Goal: Task Accomplishment & Management: Use online tool/utility

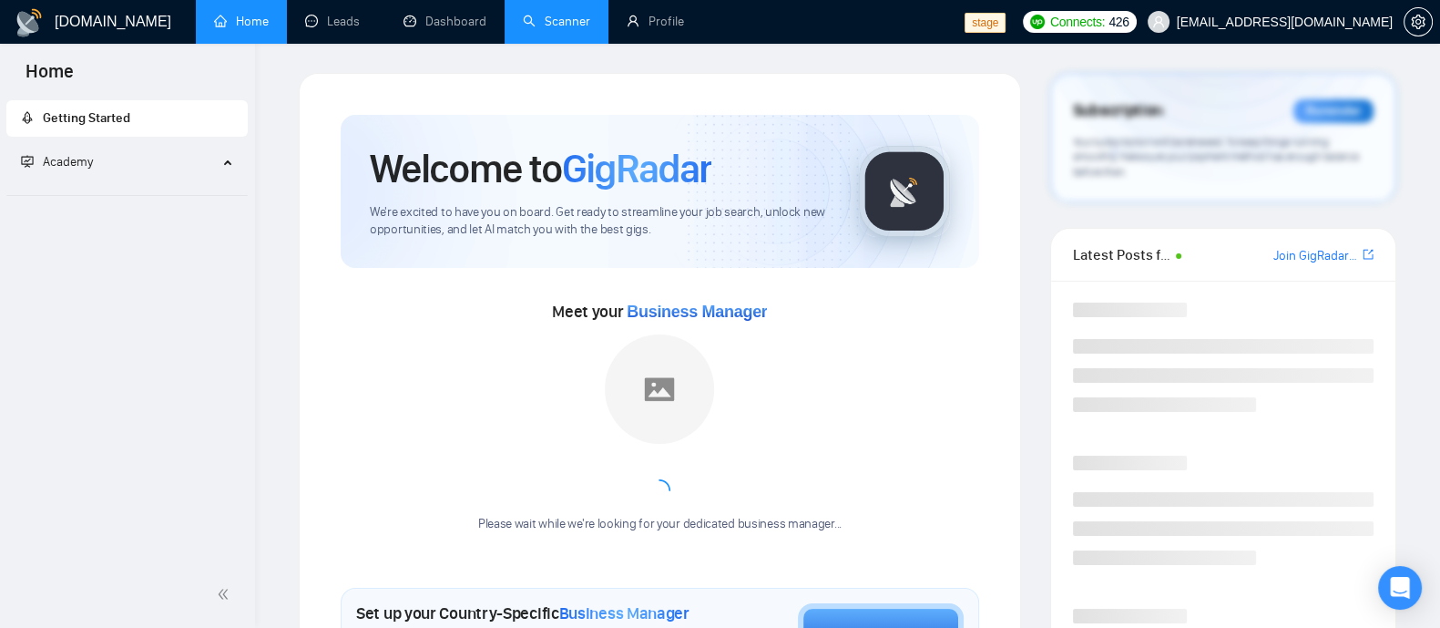
click at [546, 20] on link "Scanner" at bounding box center [556, 21] width 67 height 15
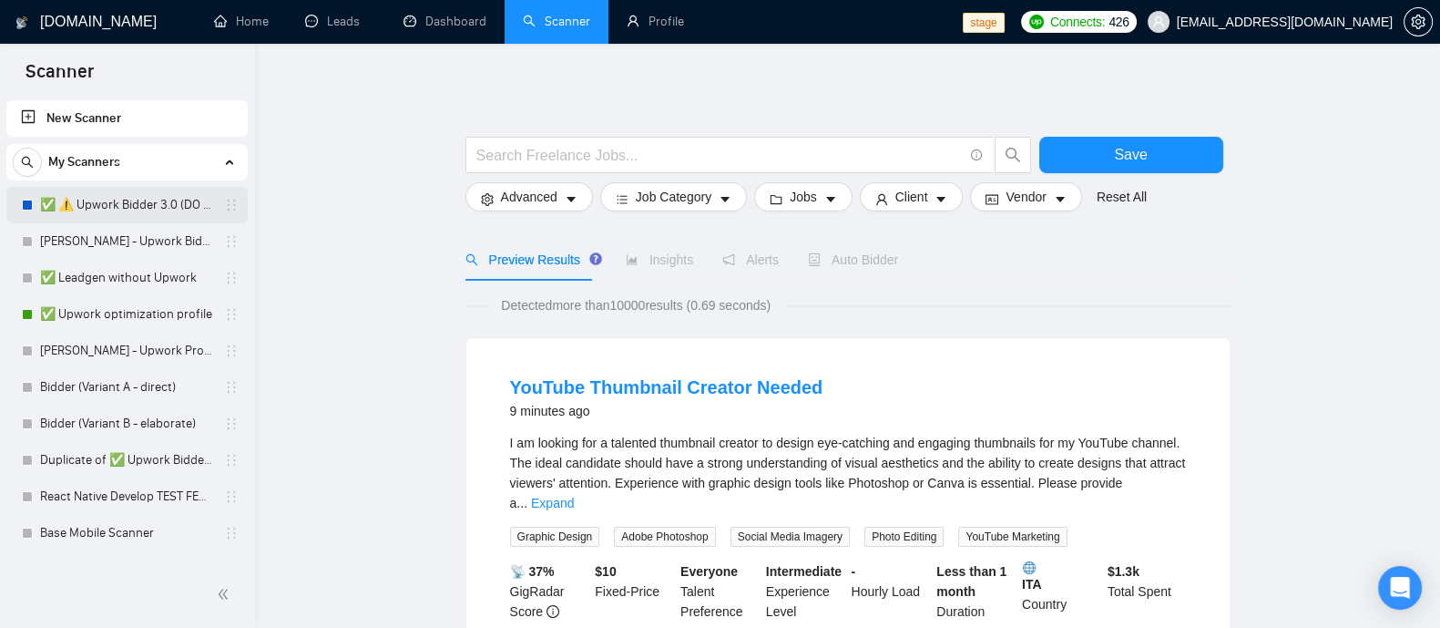
click at [123, 207] on link "✅ ⚠️ Upwork Bidder 3.0 (DO NOT TOUCH)" at bounding box center [126, 205] width 173 height 36
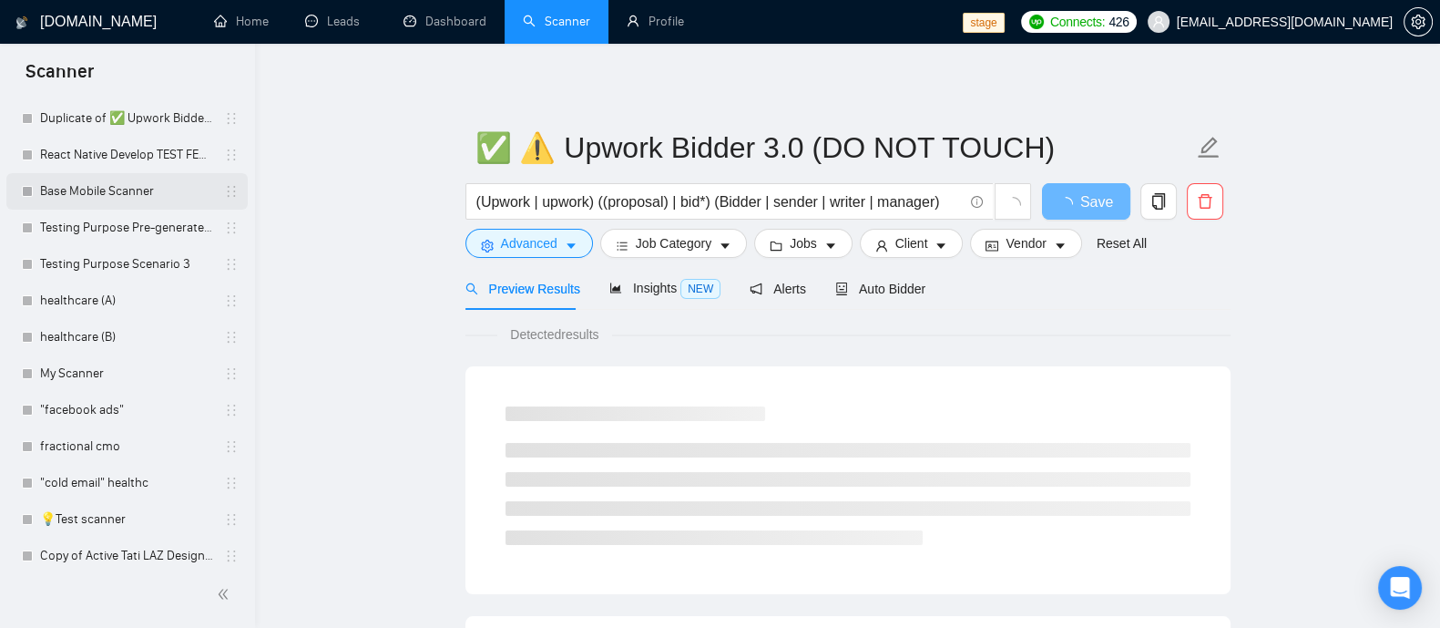
scroll to position [454, 0]
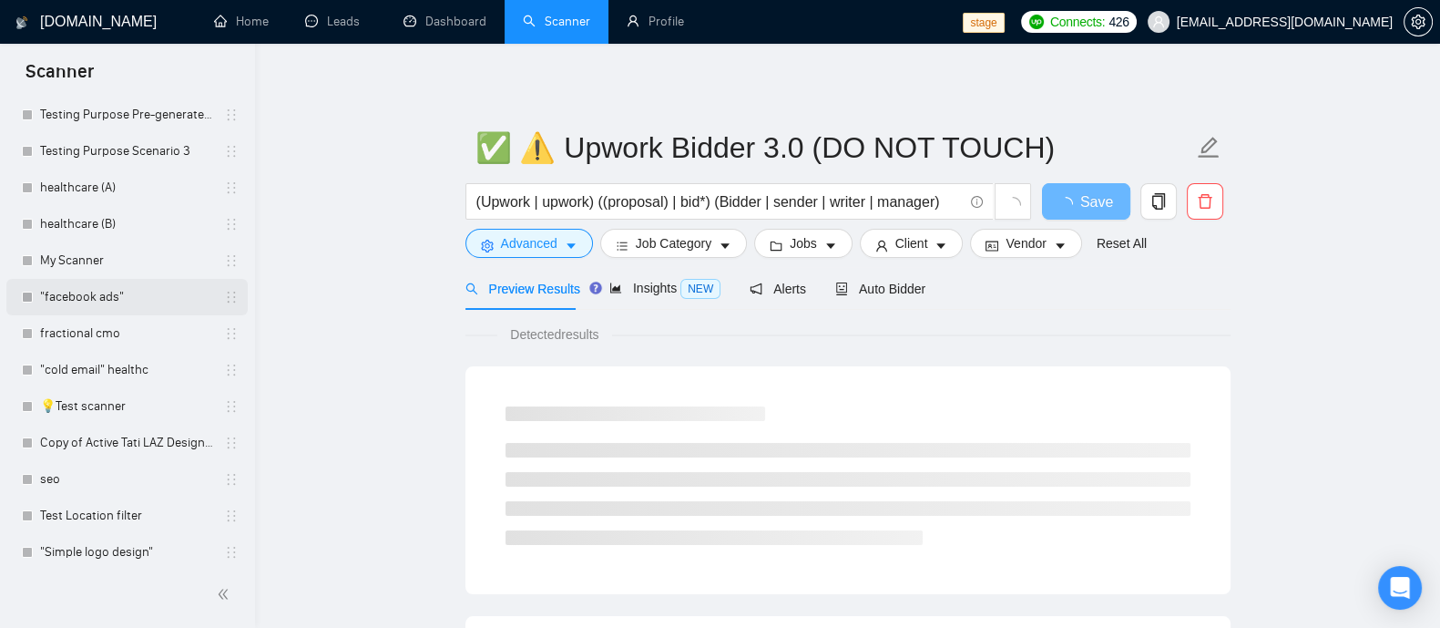
click at [111, 299] on link ""facebook ads"" at bounding box center [126, 297] width 173 height 36
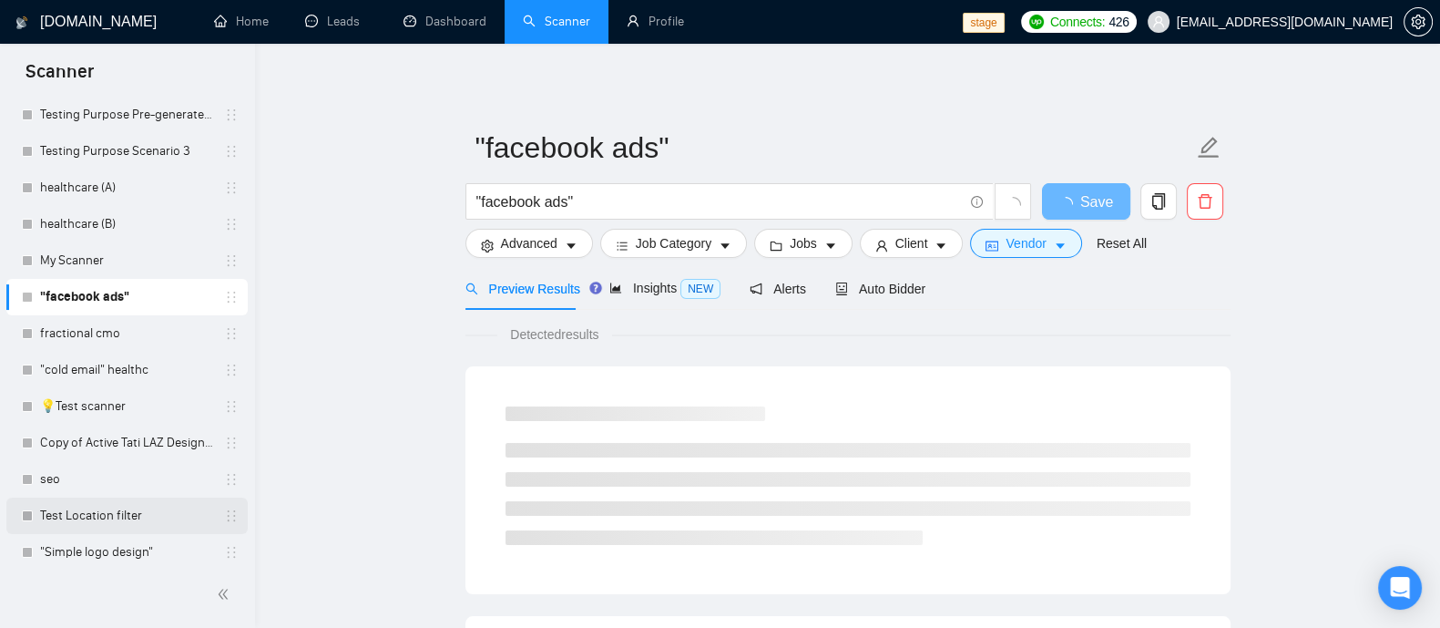
scroll to position [683, 0]
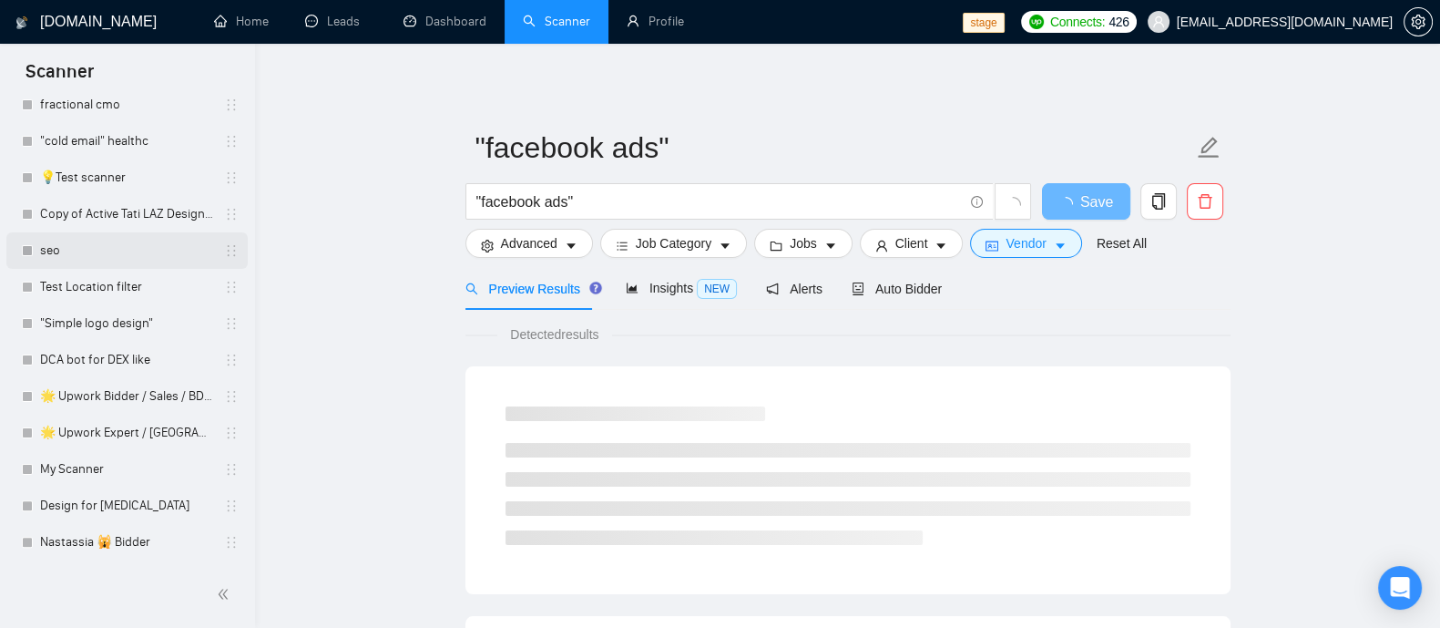
click at [99, 252] on link "seo" at bounding box center [126, 250] width 173 height 36
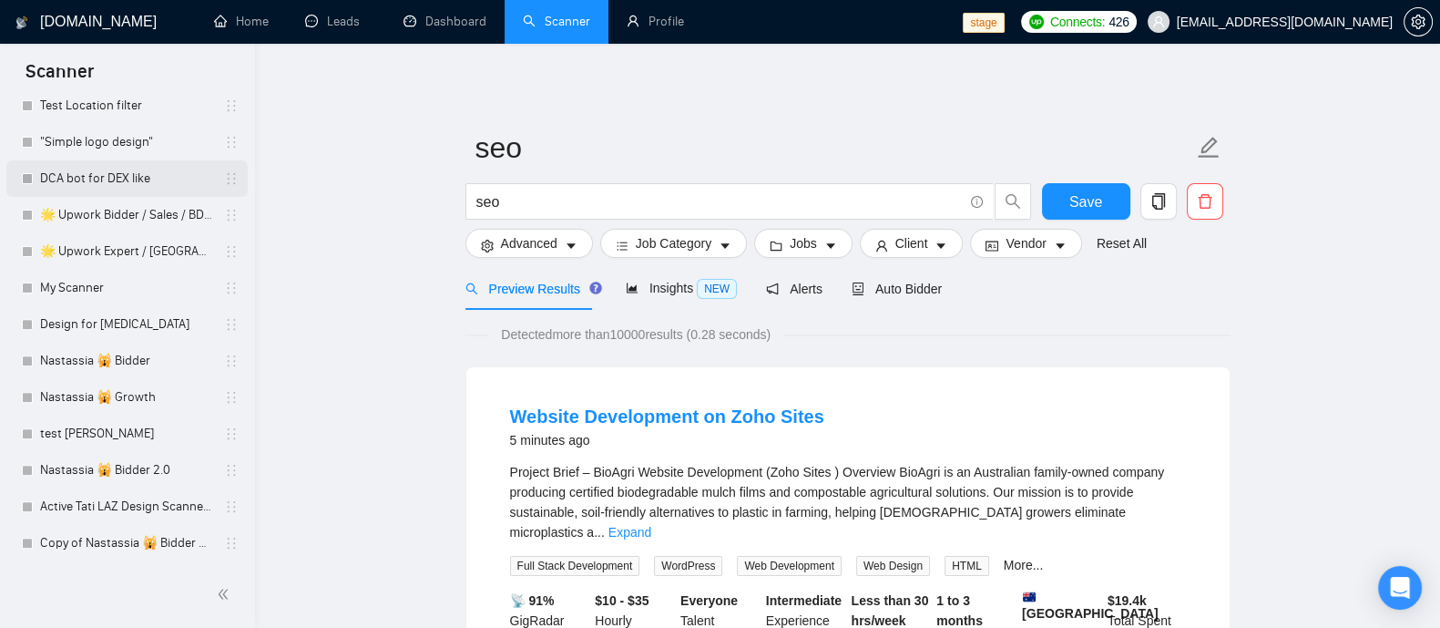
scroll to position [910, 0]
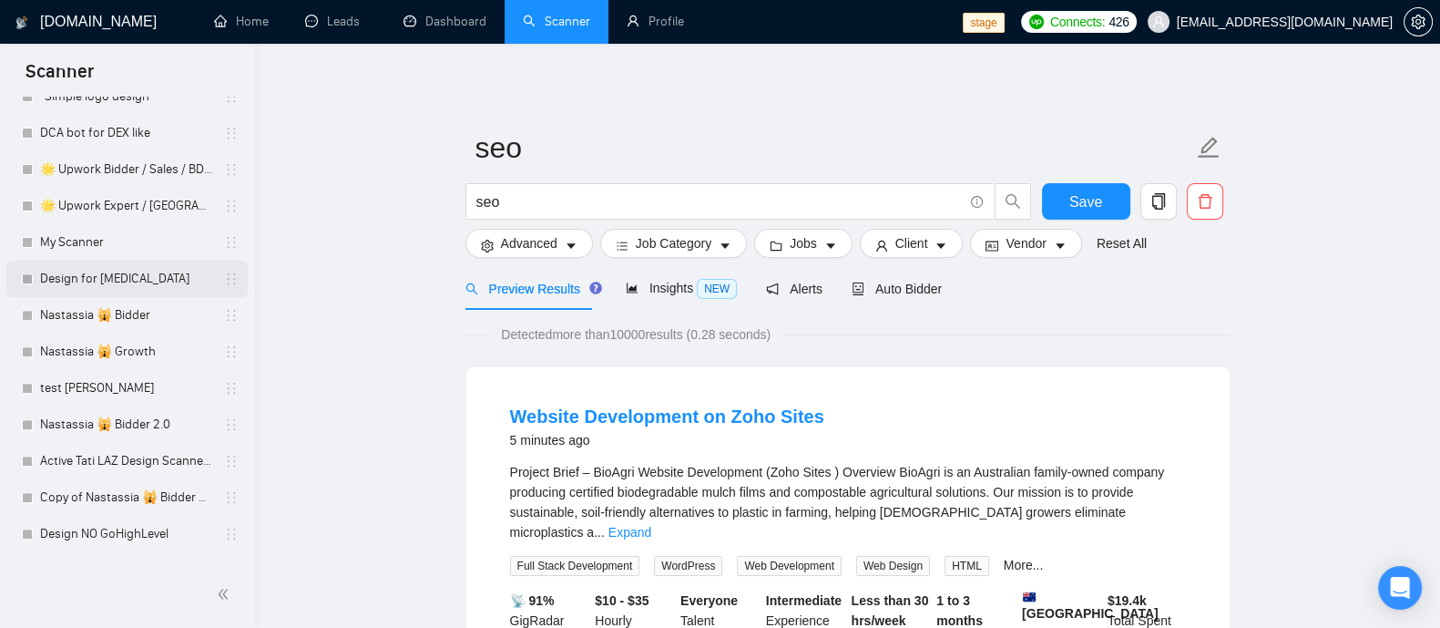
click at [141, 280] on link "Design for [MEDICAL_DATA]" at bounding box center [126, 278] width 173 height 36
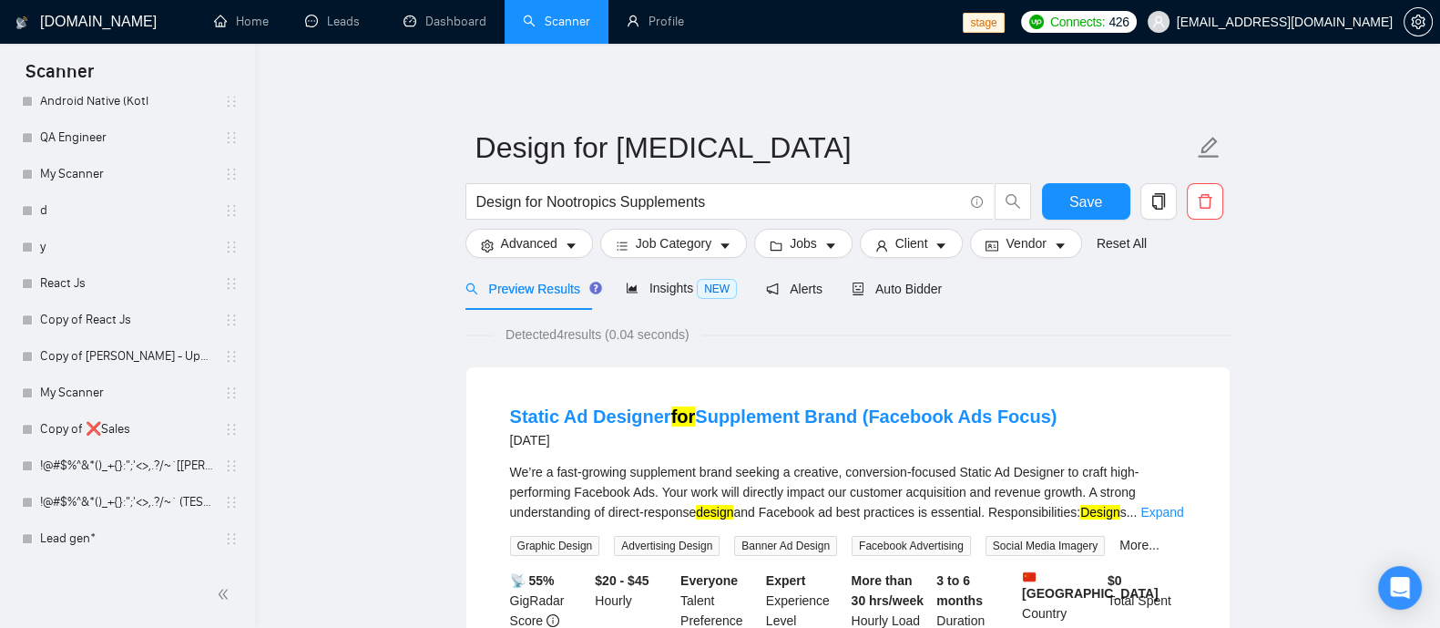
scroll to position [1557, 0]
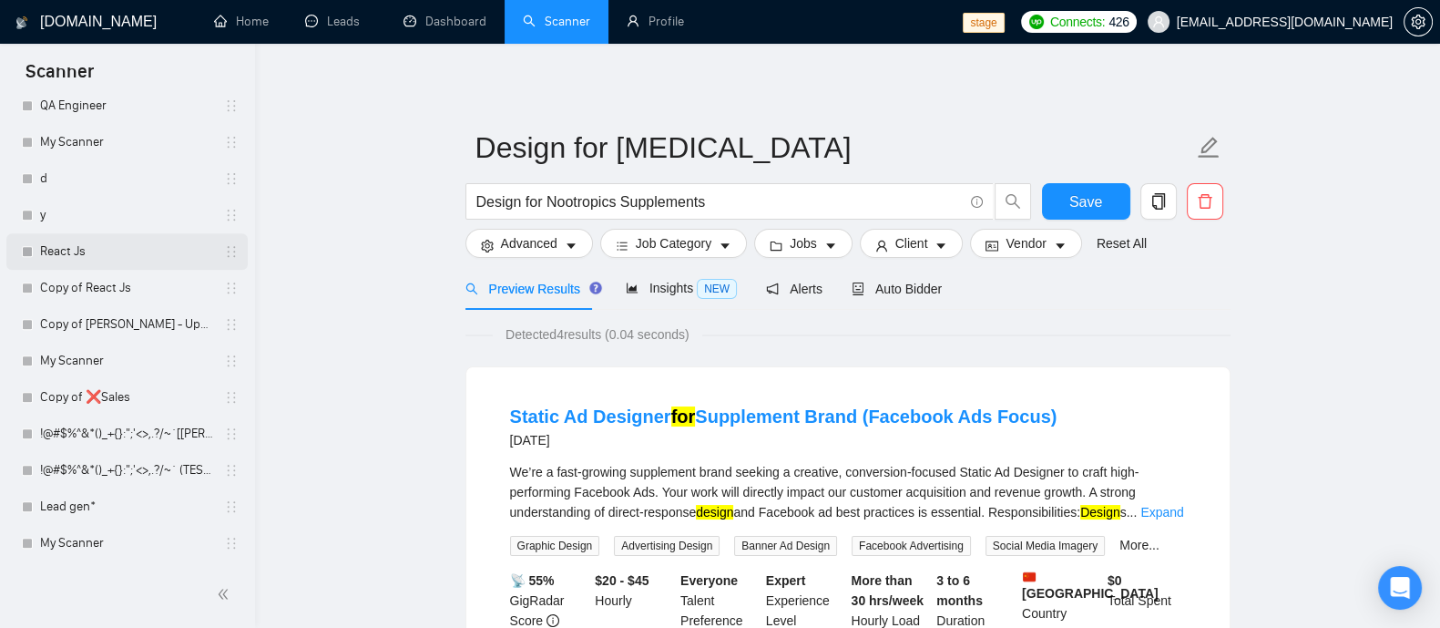
click at [83, 253] on link "React Js" at bounding box center [126, 251] width 173 height 36
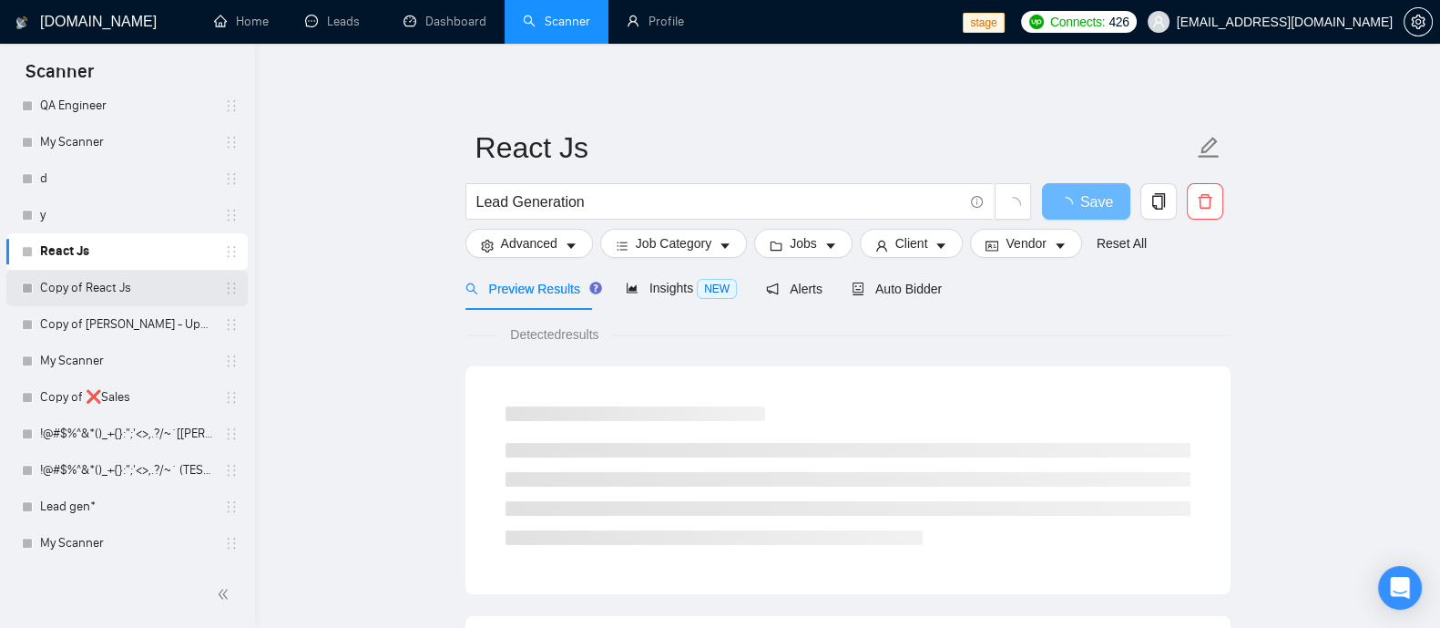
click at [114, 291] on link "Copy of React Js" at bounding box center [126, 288] width 173 height 36
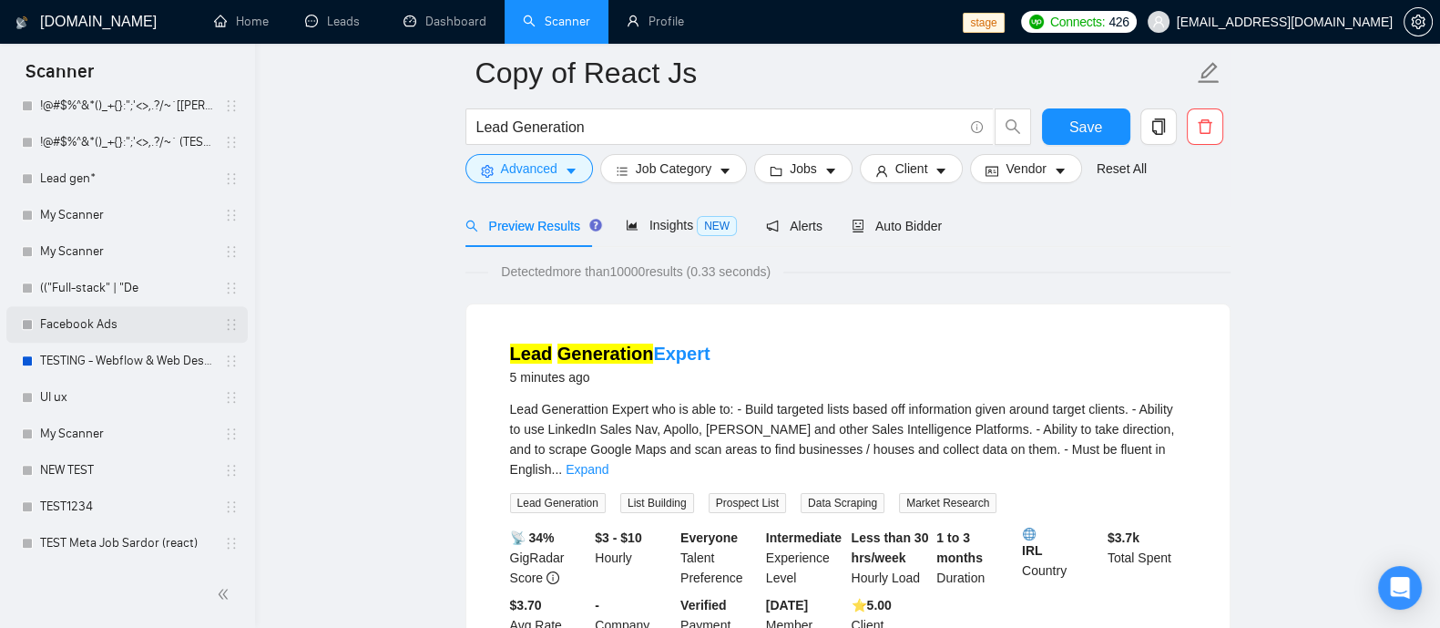
scroll to position [113, 0]
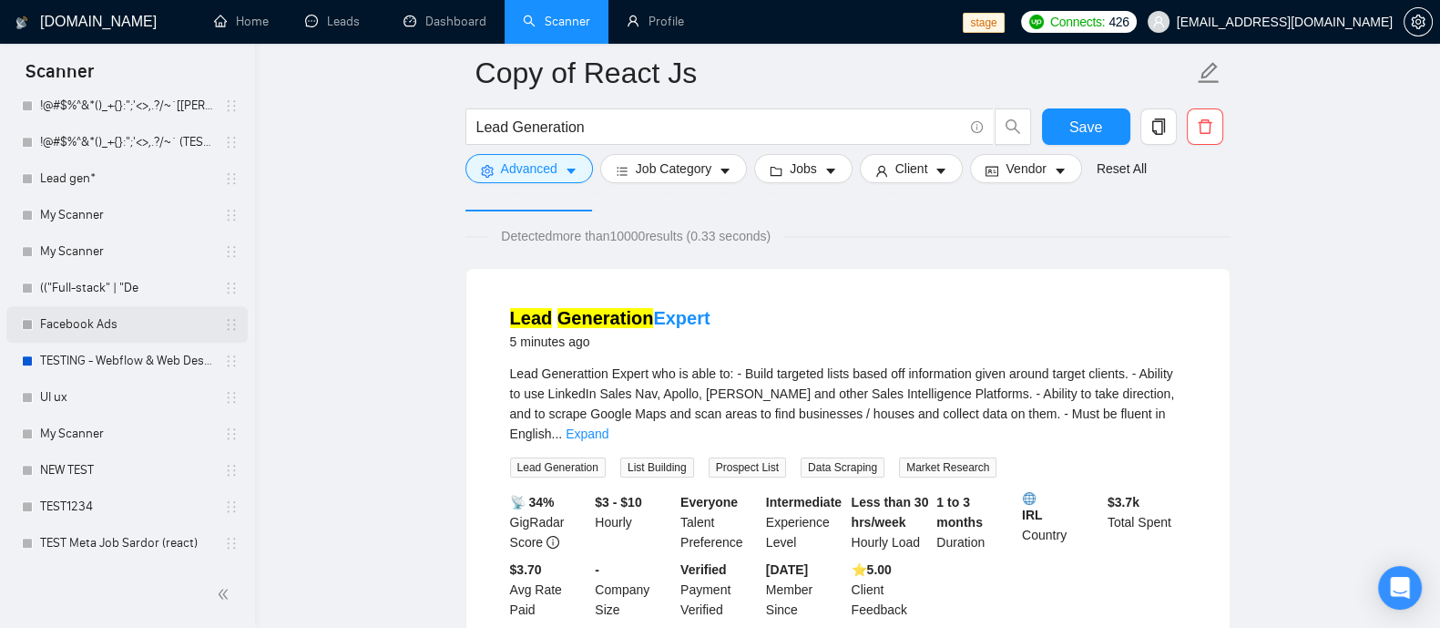
click at [78, 316] on link "Facebook Ads" at bounding box center [126, 324] width 173 height 36
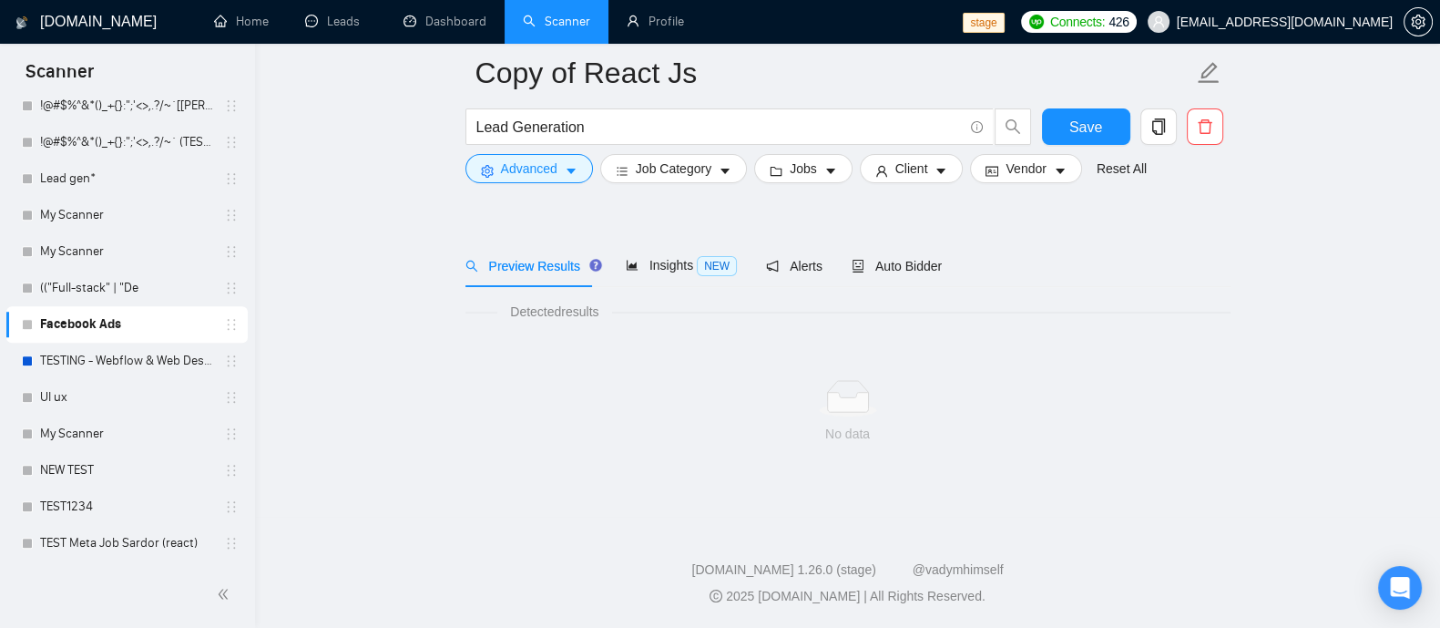
scroll to position [36, 0]
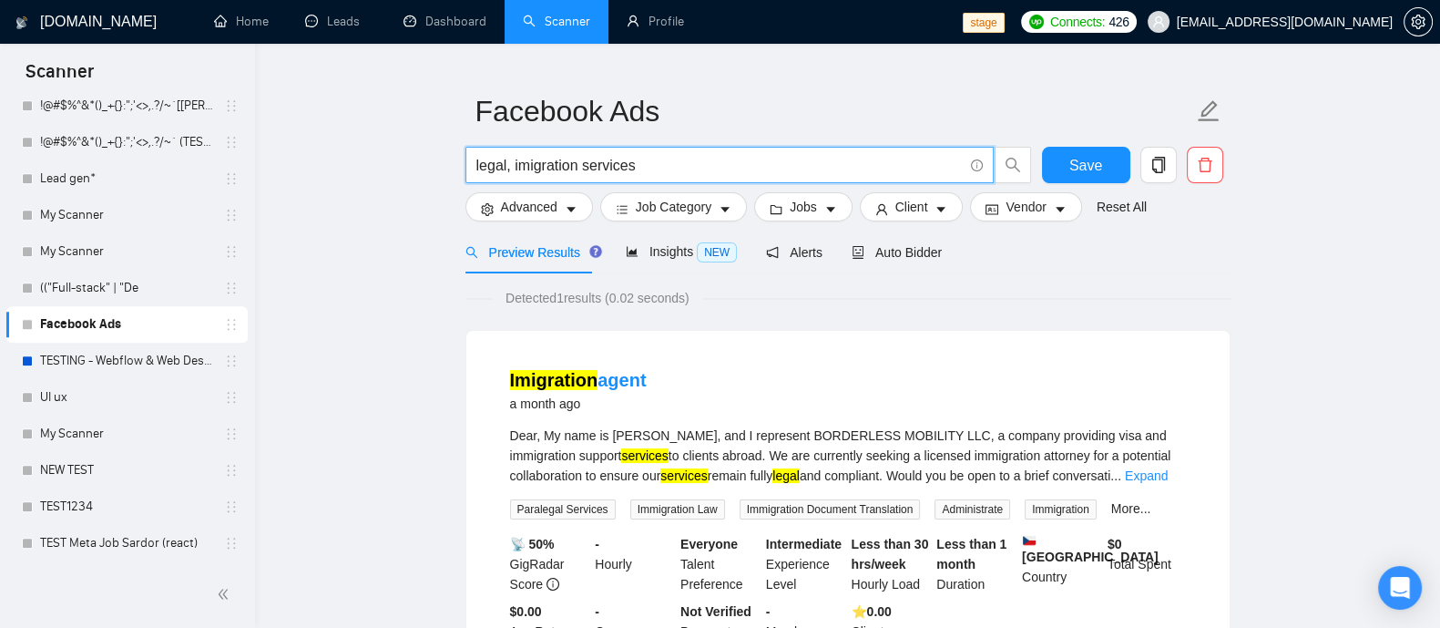
drag, startPoint x: 639, startPoint y: 157, endPoint x: 556, endPoint y: 157, distance: 82.9
click at [472, 157] on span "legal, imigration services" at bounding box center [729, 165] width 528 height 36
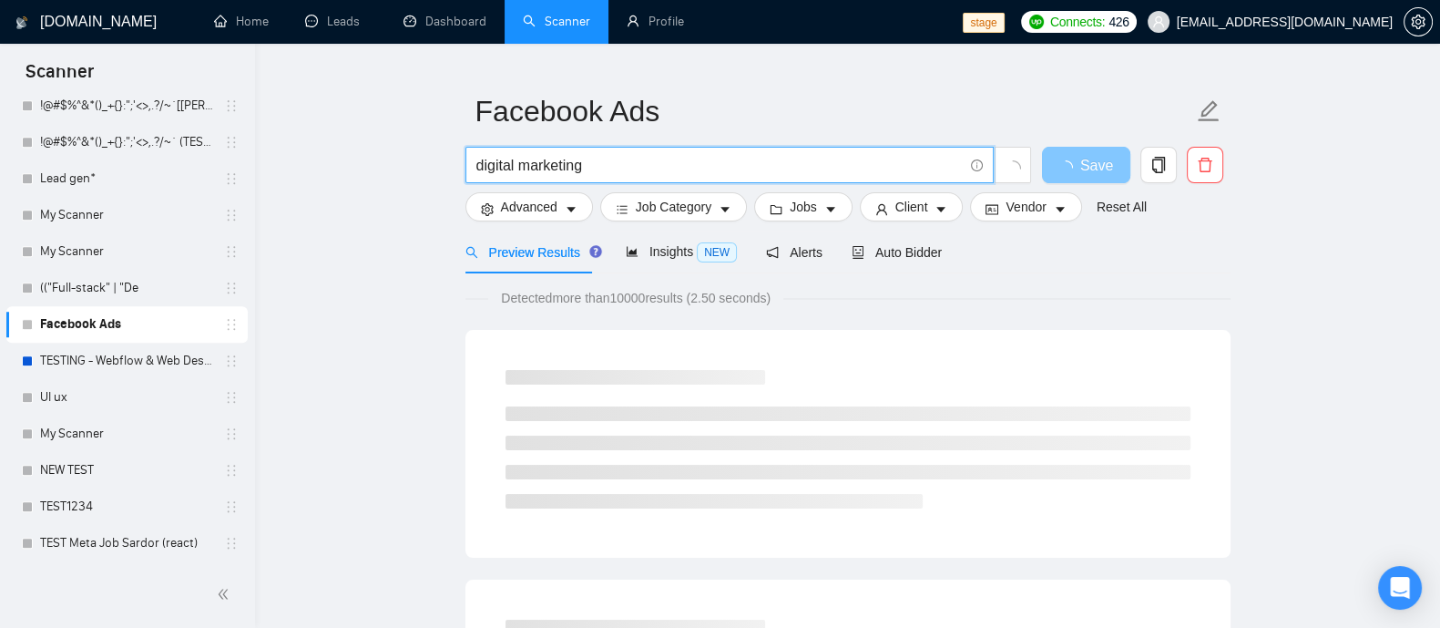
type input "digital marketing"
click at [1047, 168] on button "Save" at bounding box center [1086, 165] width 88 height 36
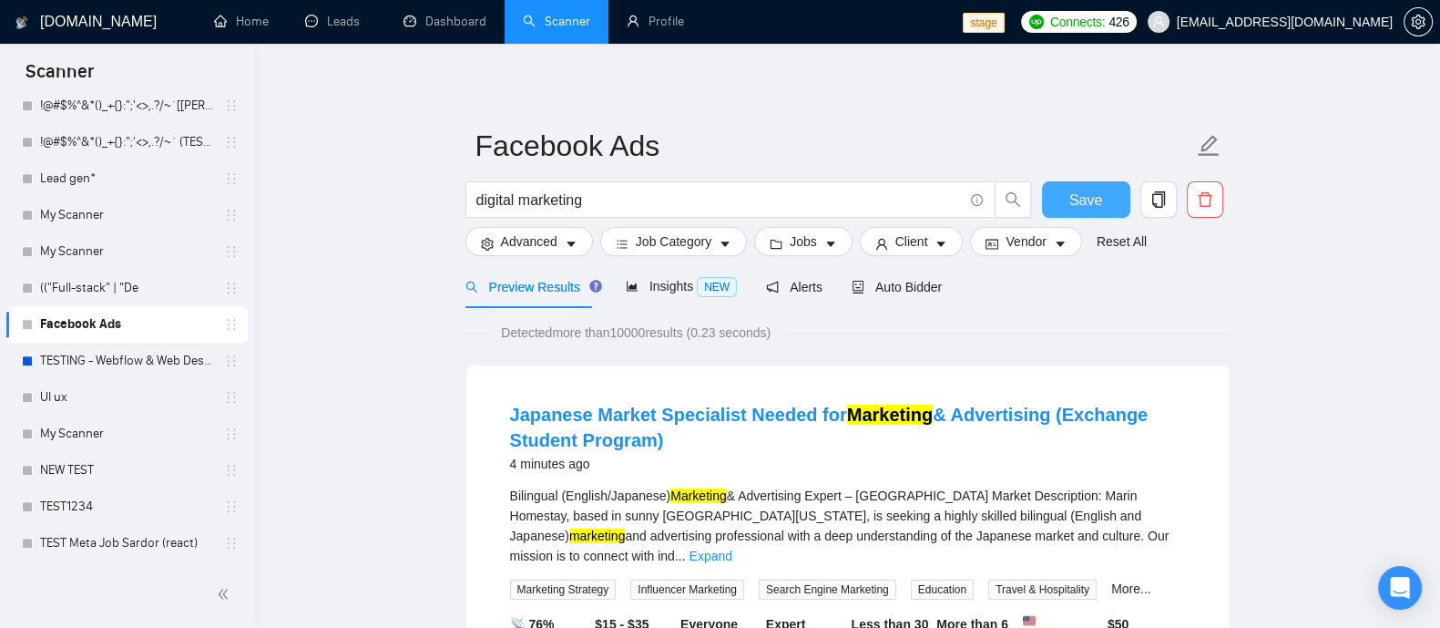
scroll to position [0, 0]
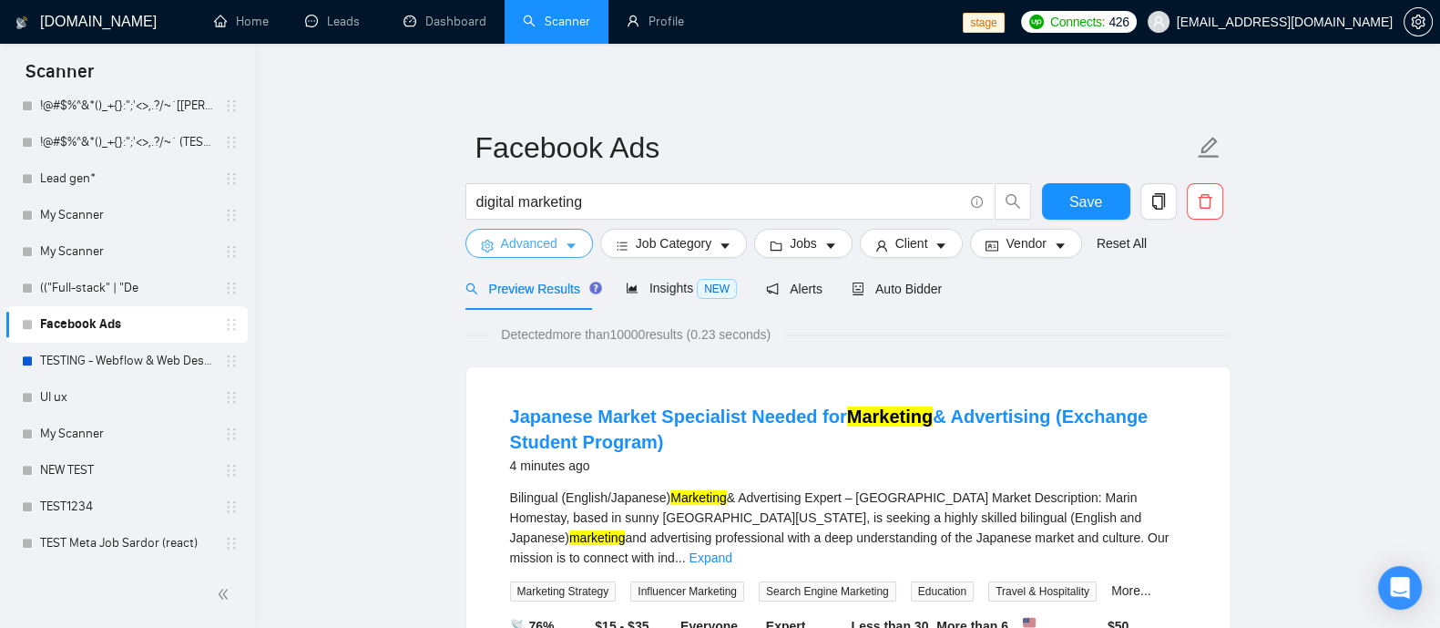
click at [560, 239] on button "Advanced" at bounding box center [529, 243] width 128 height 29
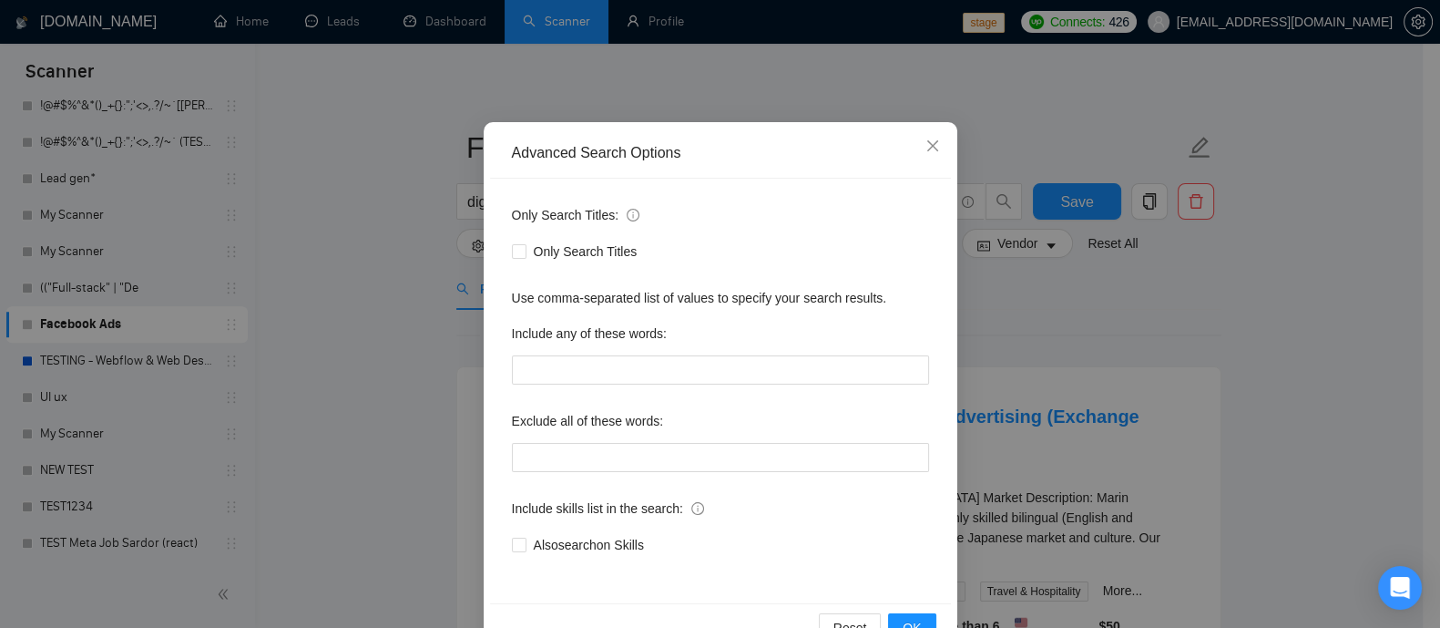
scroll to position [113, 0]
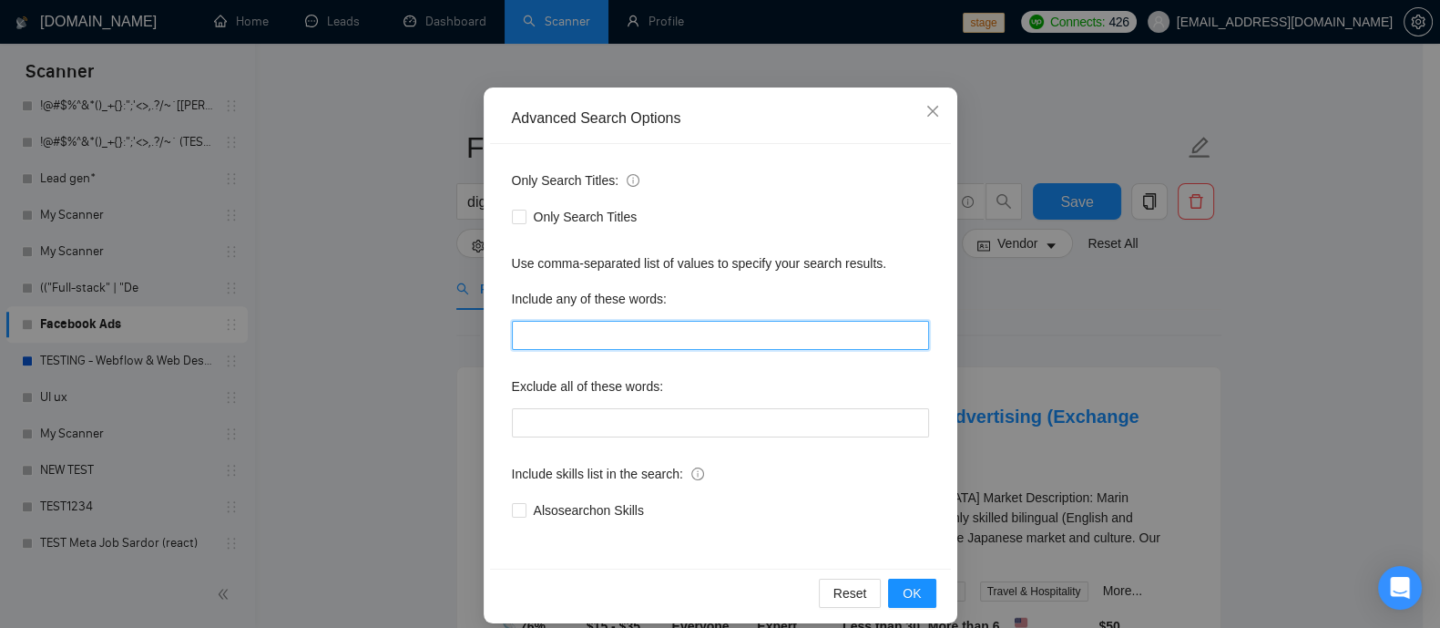
click at [583, 335] on input "text" at bounding box center [720, 335] width 417 height 29
click at [930, 120] on span "Close" at bounding box center [932, 111] width 49 height 49
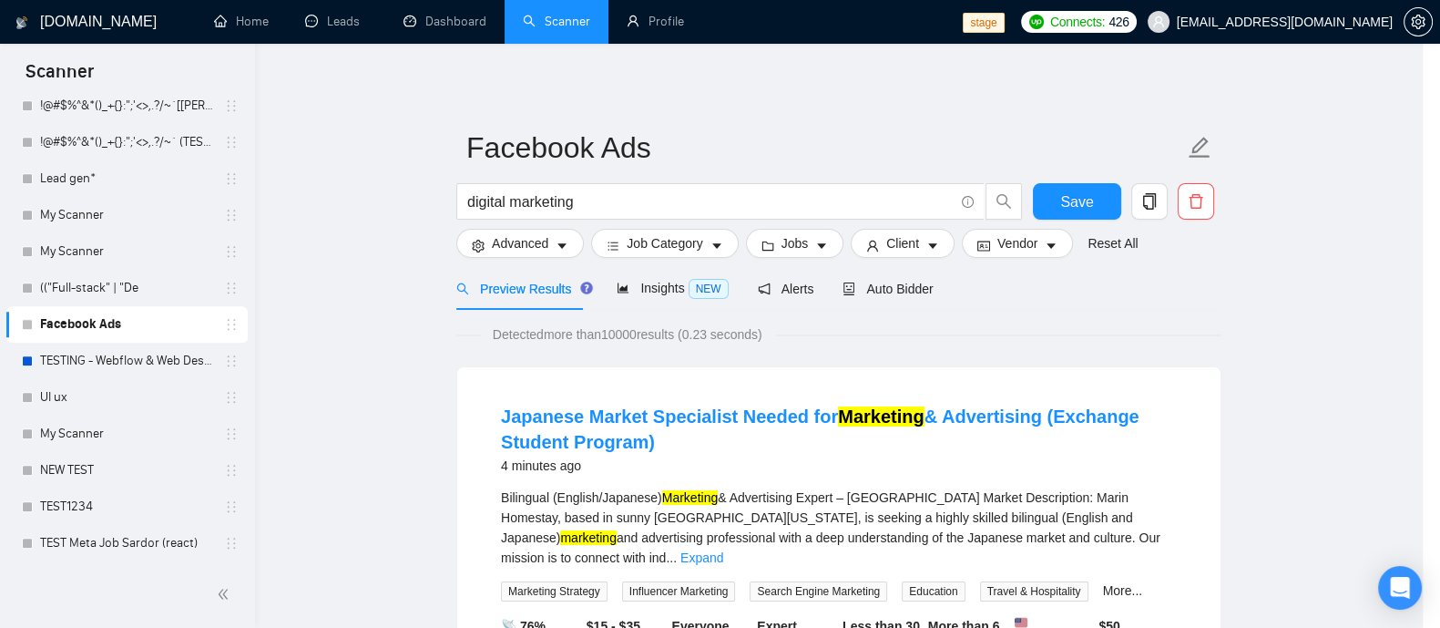
scroll to position [38, 0]
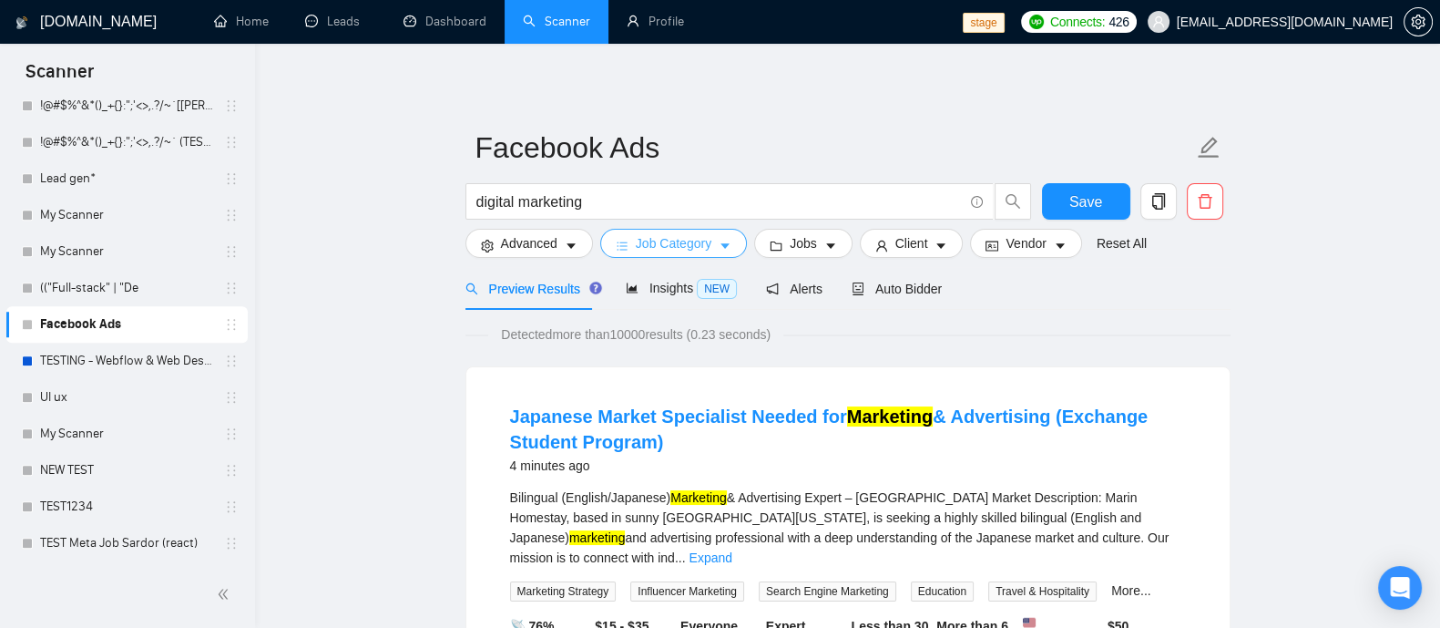
click at [713, 243] on button "Job Category" at bounding box center [673, 243] width 147 height 29
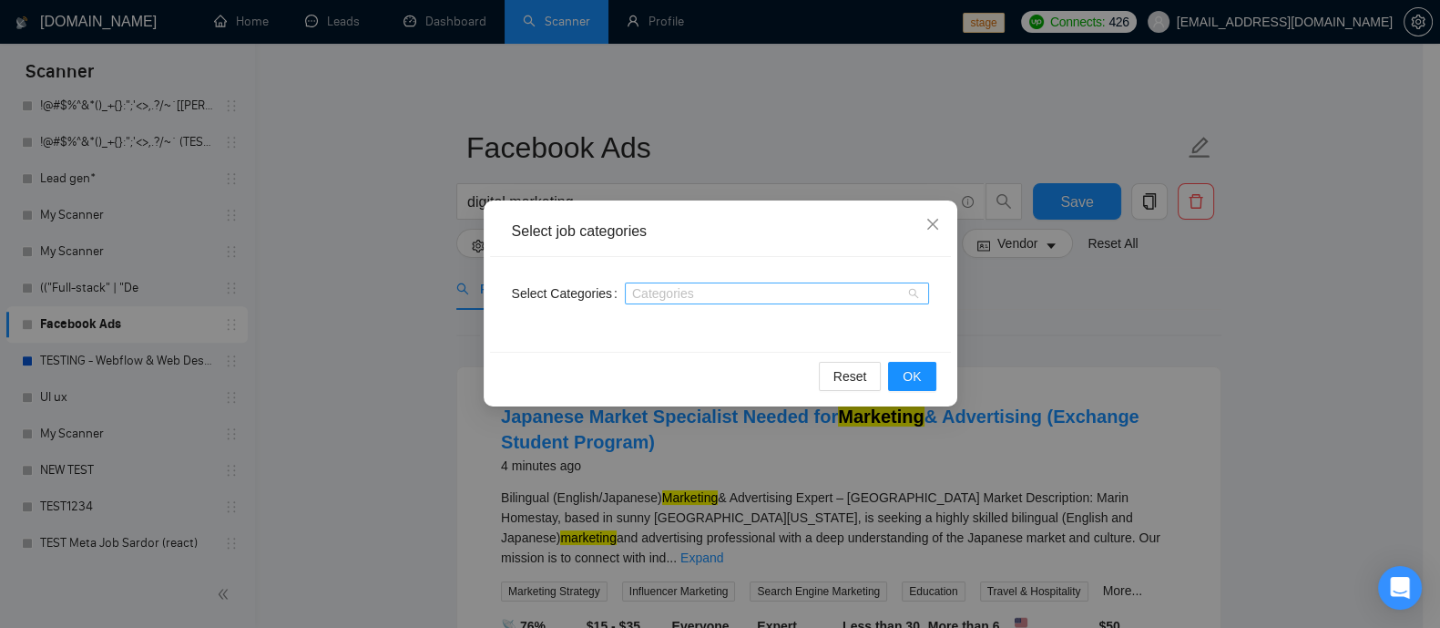
click at [707, 298] on div at bounding box center [767, 293] width 277 height 15
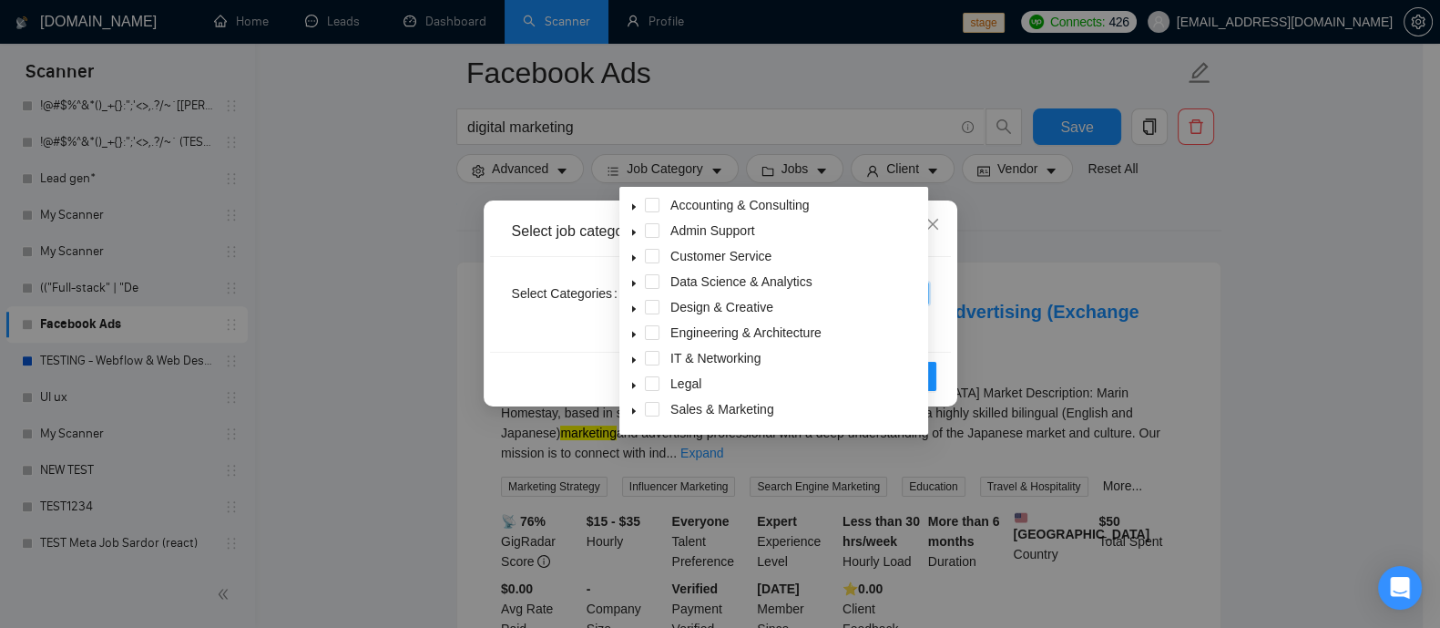
scroll to position [113, 0]
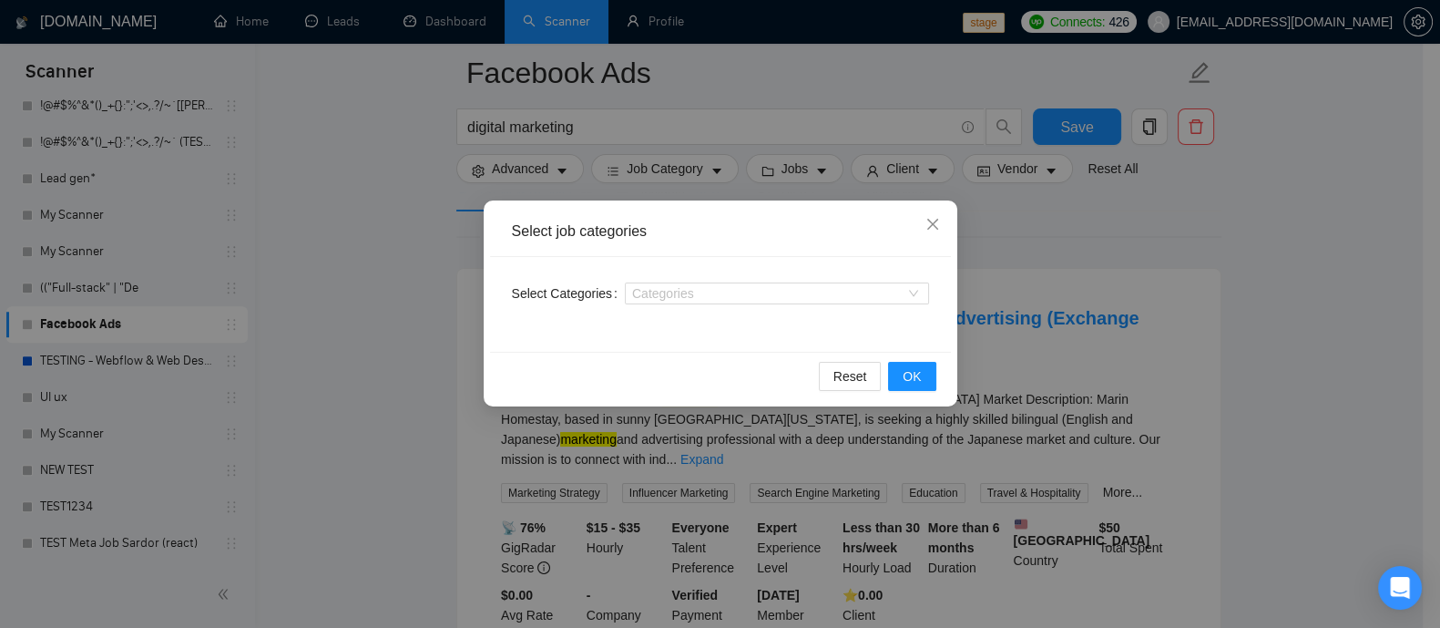
click at [1296, 315] on div "Select job categories Select Categories Categories Reset OK" at bounding box center [720, 314] width 1440 height 628
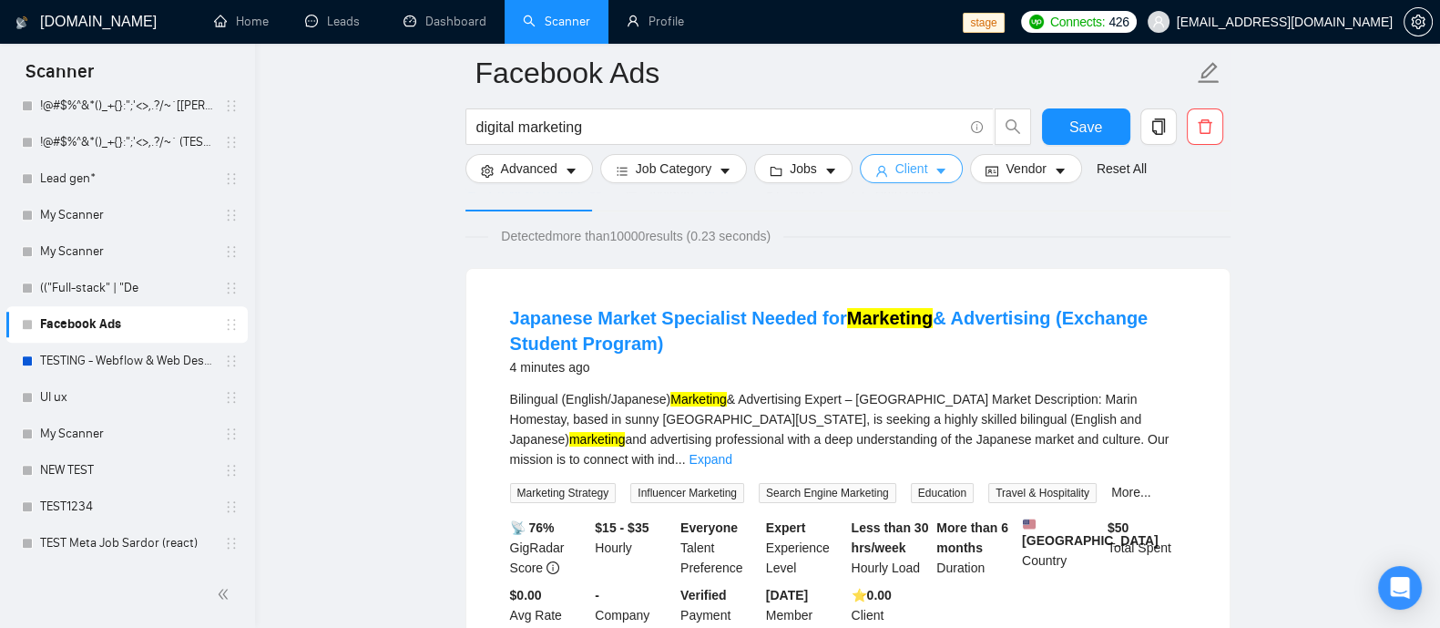
click at [896, 173] on span "Client" at bounding box center [911, 168] width 33 height 20
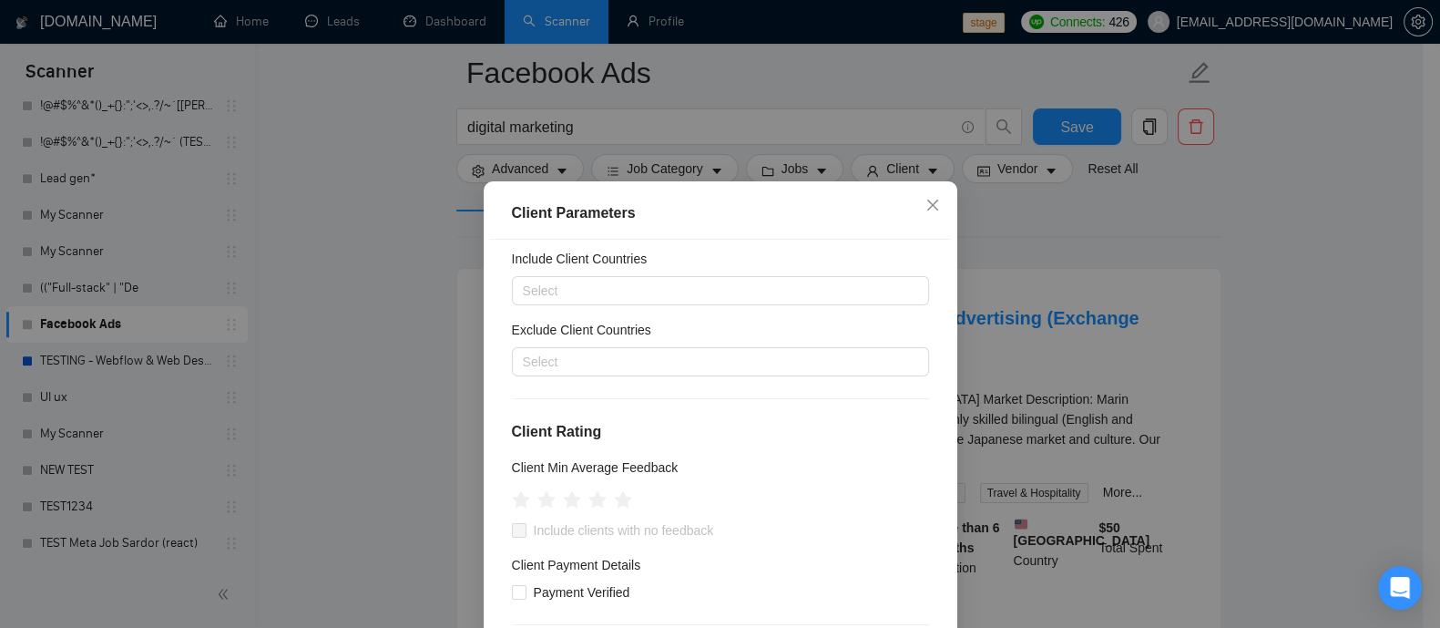
scroll to position [0, 0]
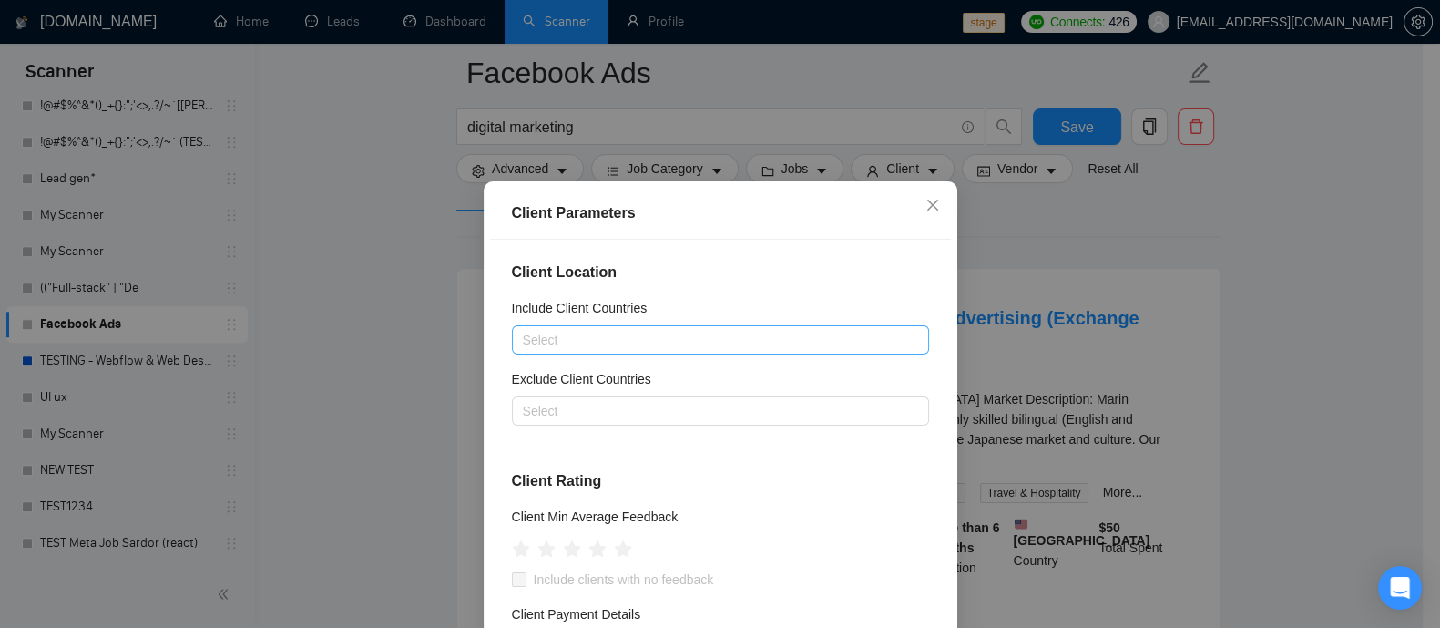
drag, startPoint x: 734, startPoint y: 337, endPoint x: 691, endPoint y: 324, distance: 44.7
click at [730, 339] on div at bounding box center [711, 340] width 390 height 22
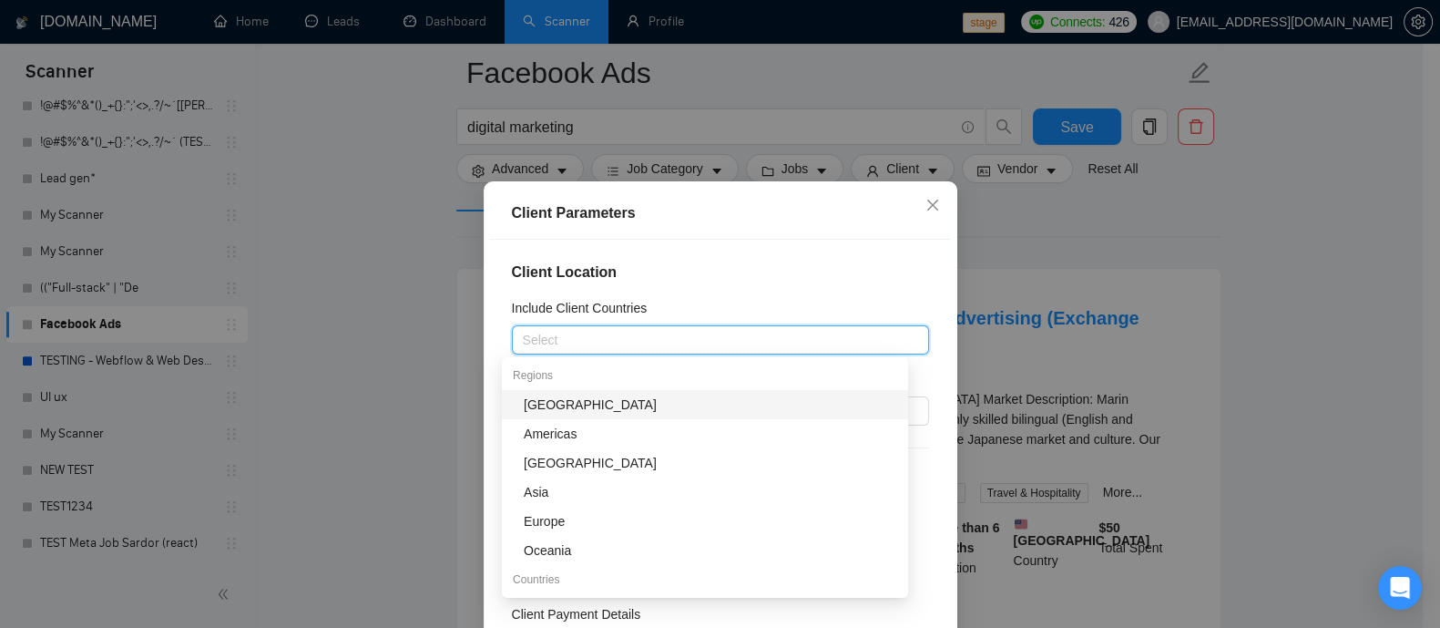
scroll to position [113, 0]
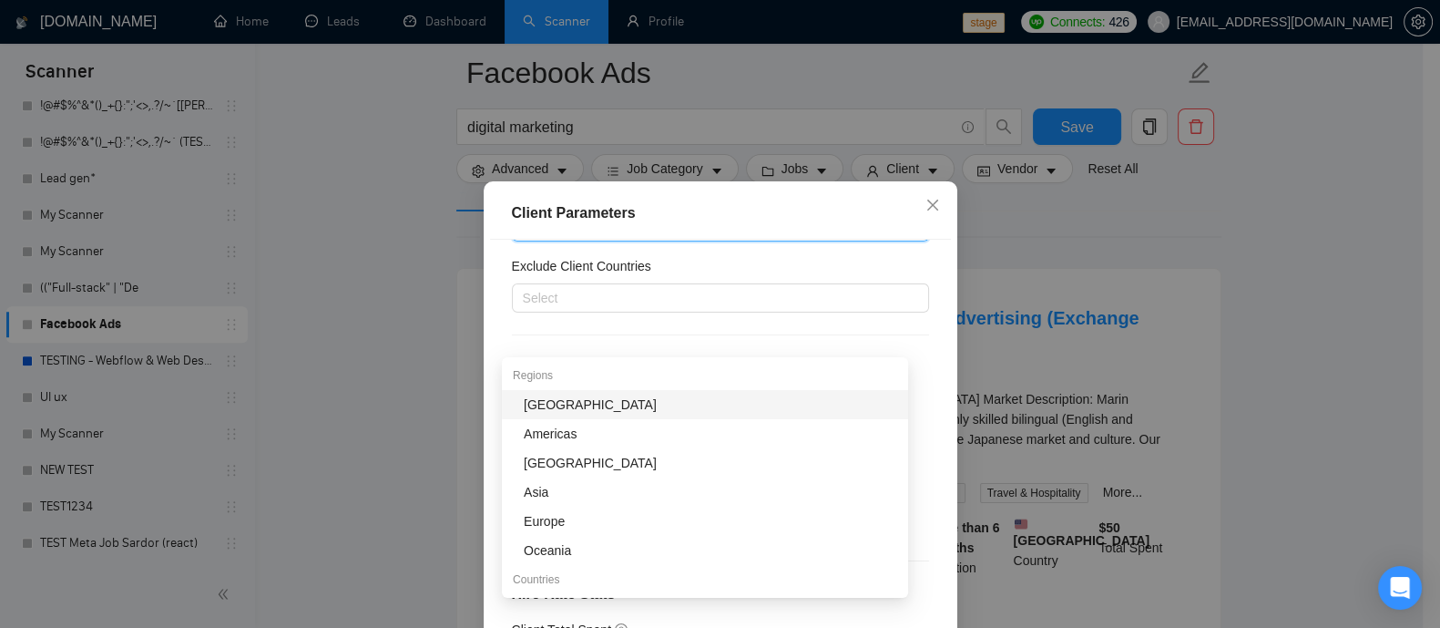
click at [914, 325] on div "Client Location Include Client Countries Select Exclude Client Countries Select…" at bounding box center [720, 459] width 461 height 439
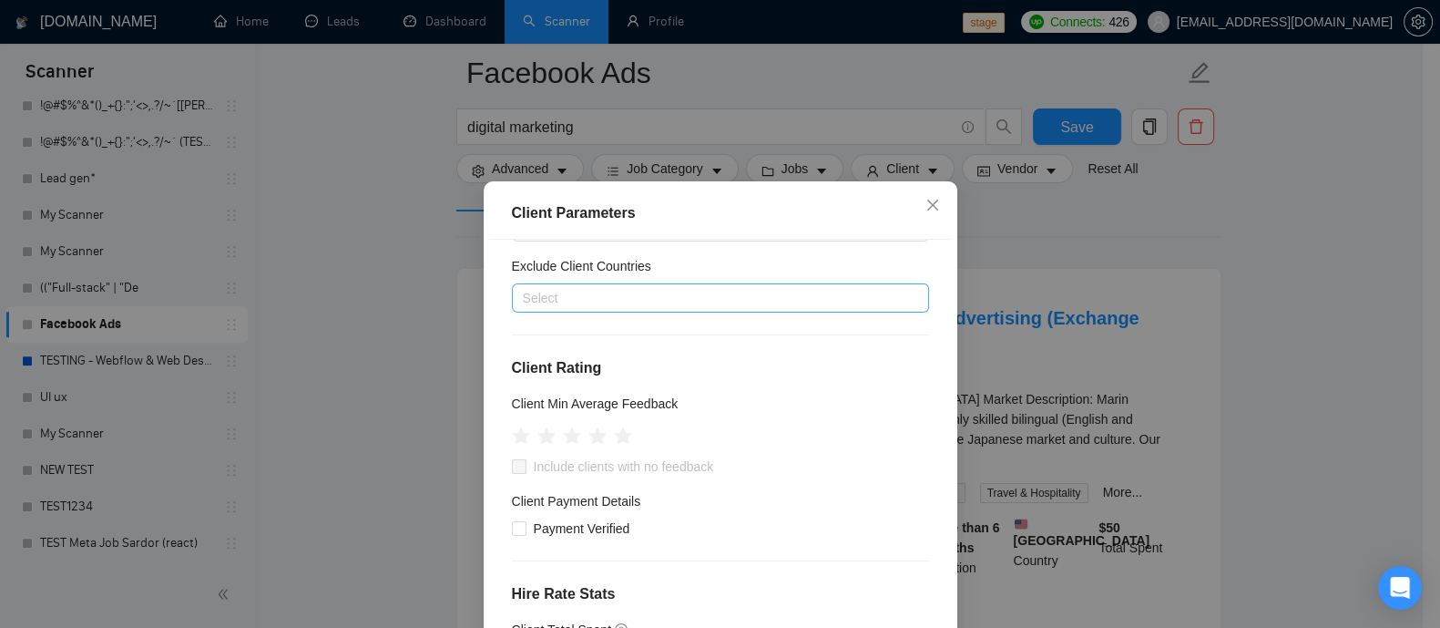
click at [613, 289] on div at bounding box center [711, 298] width 390 height 22
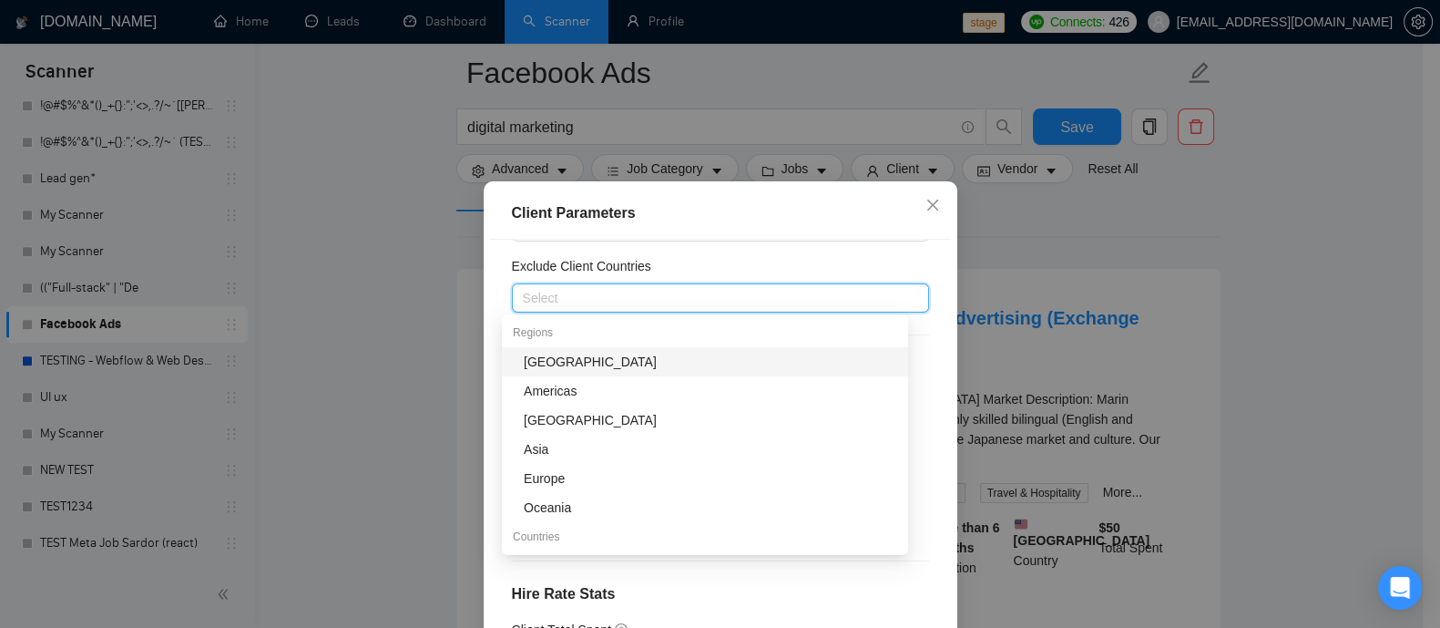
click at [915, 321] on div "Client Location Include Client Countries Select Exclude Client Countries Select…" at bounding box center [720, 459] width 461 height 439
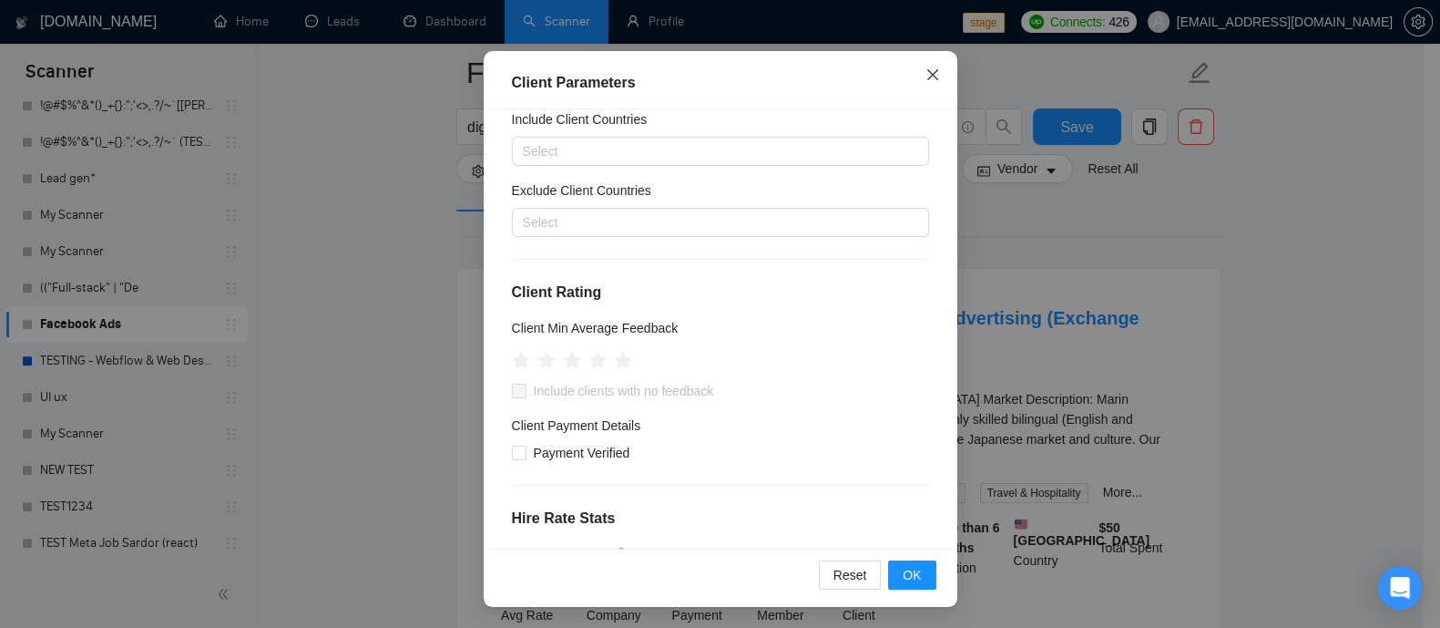
scroll to position [0, 0]
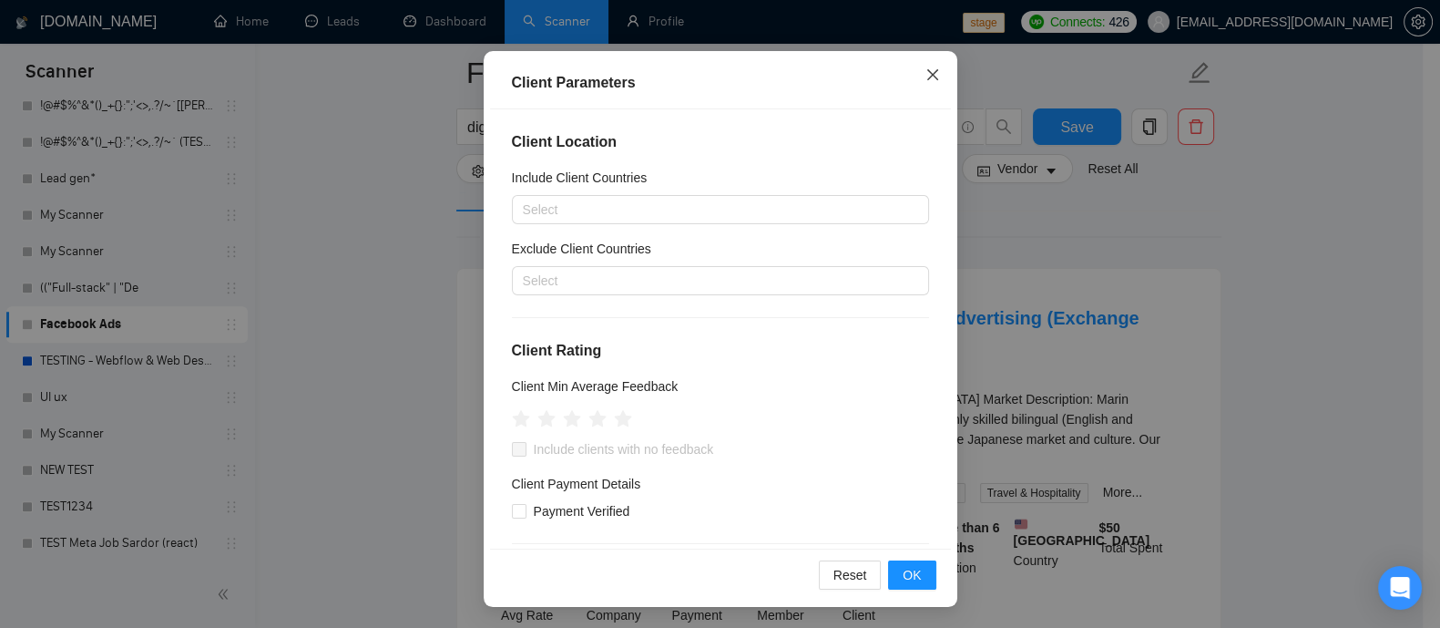
click at [926, 76] on icon "close" at bounding box center [931, 74] width 11 height 11
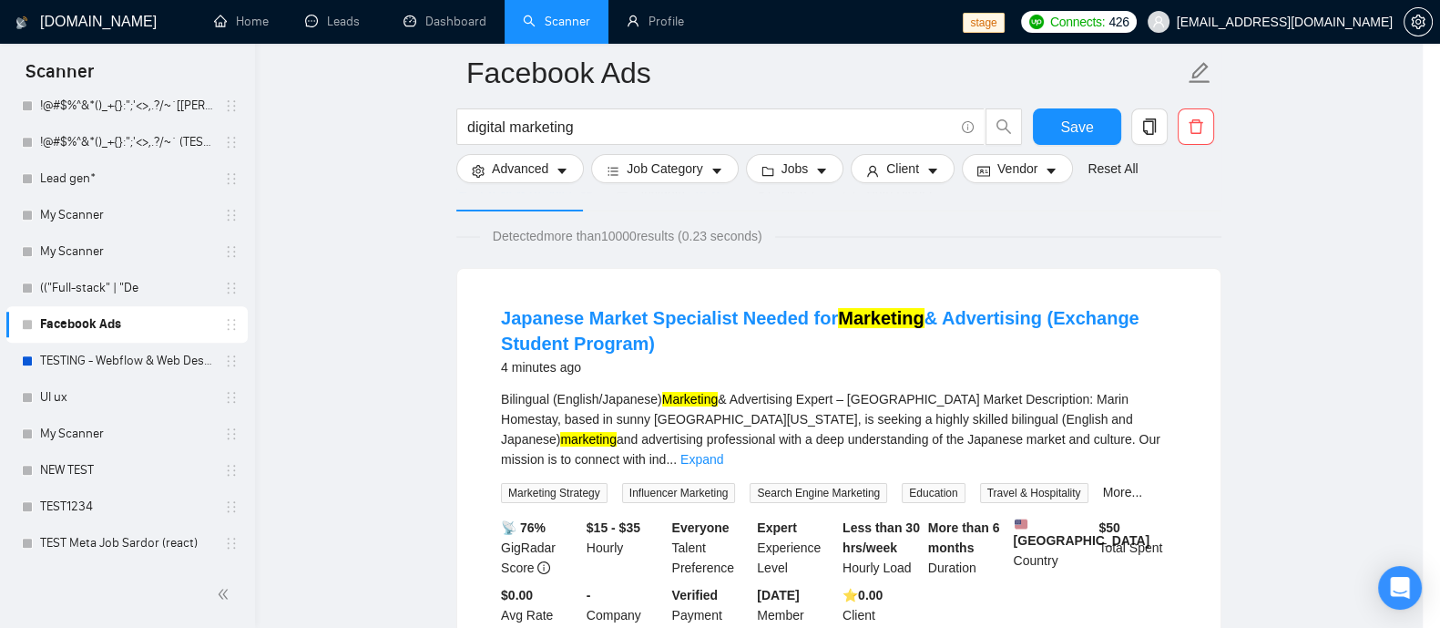
scroll to position [59, 0]
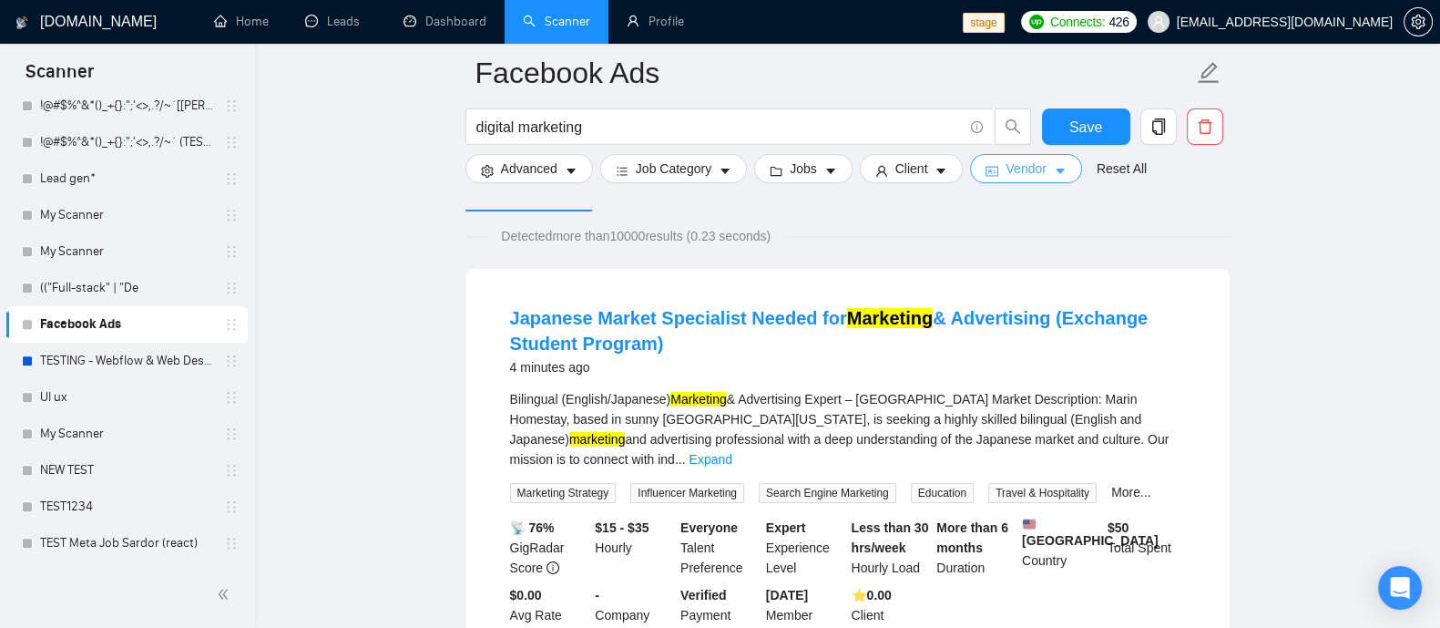
click at [985, 166] on icon "idcard" at bounding box center [991, 171] width 13 height 13
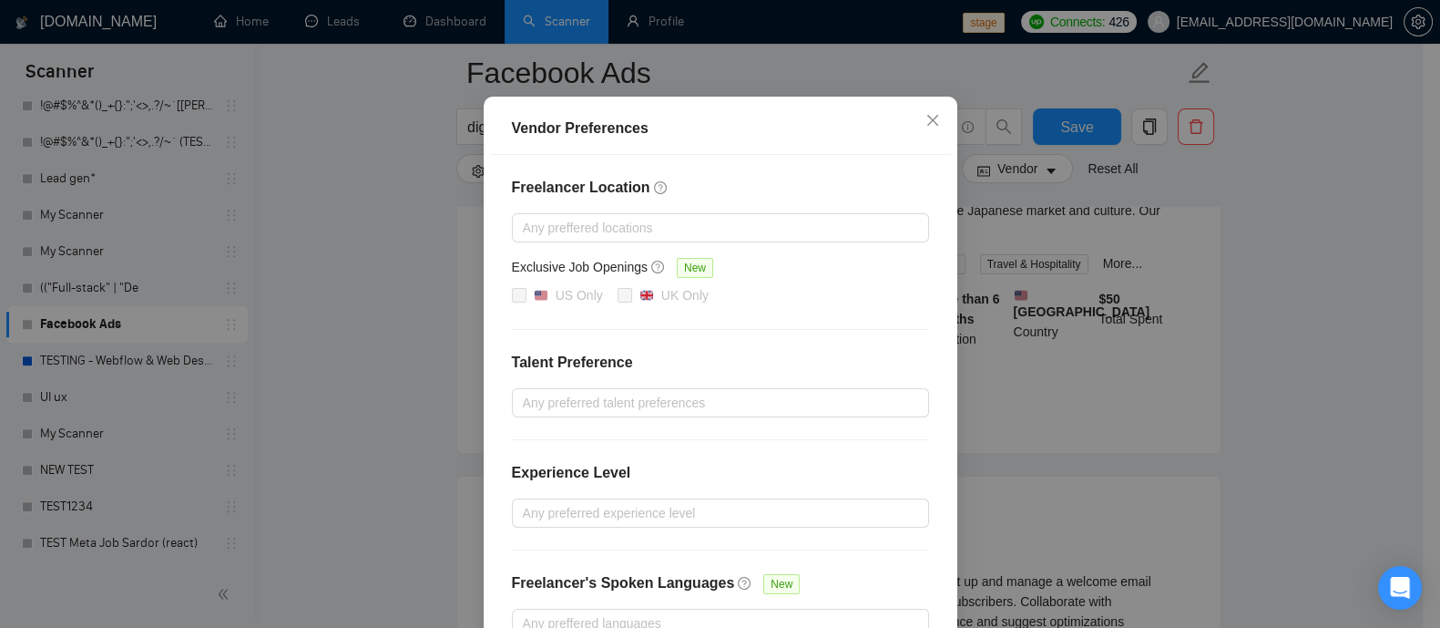
scroll to position [0, 0]
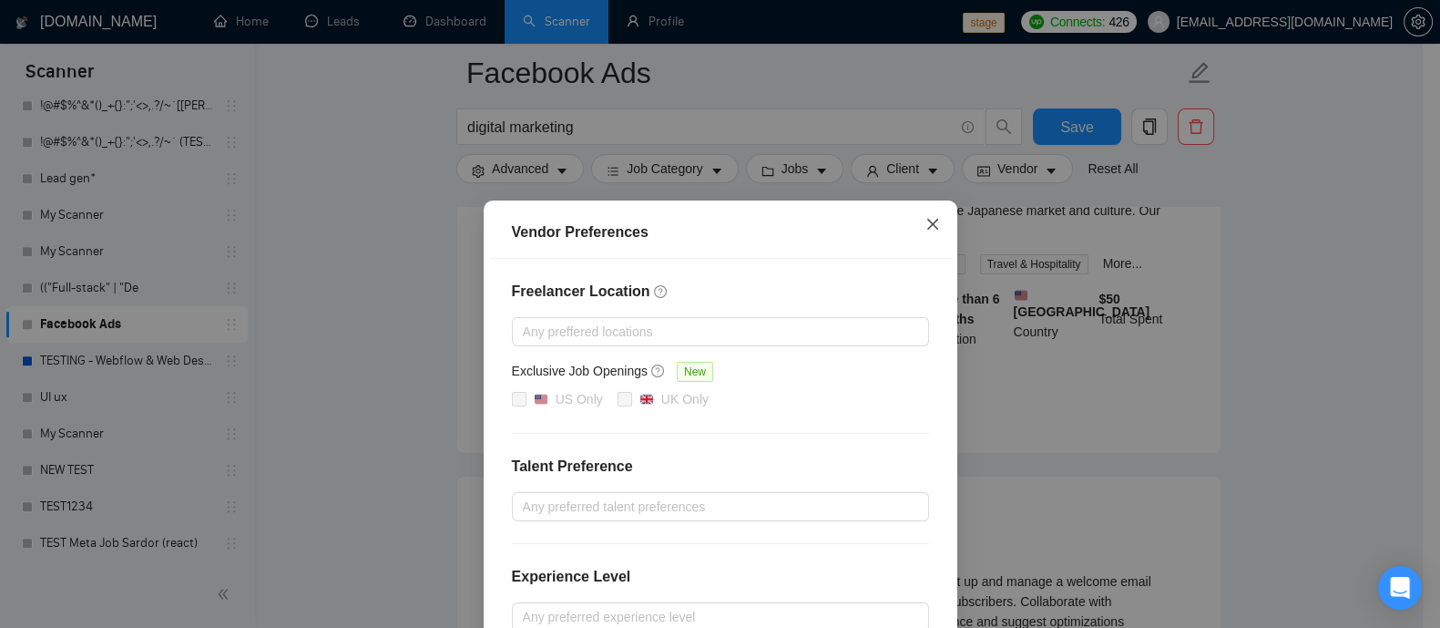
click at [925, 230] on icon "close" at bounding box center [932, 224] width 15 height 15
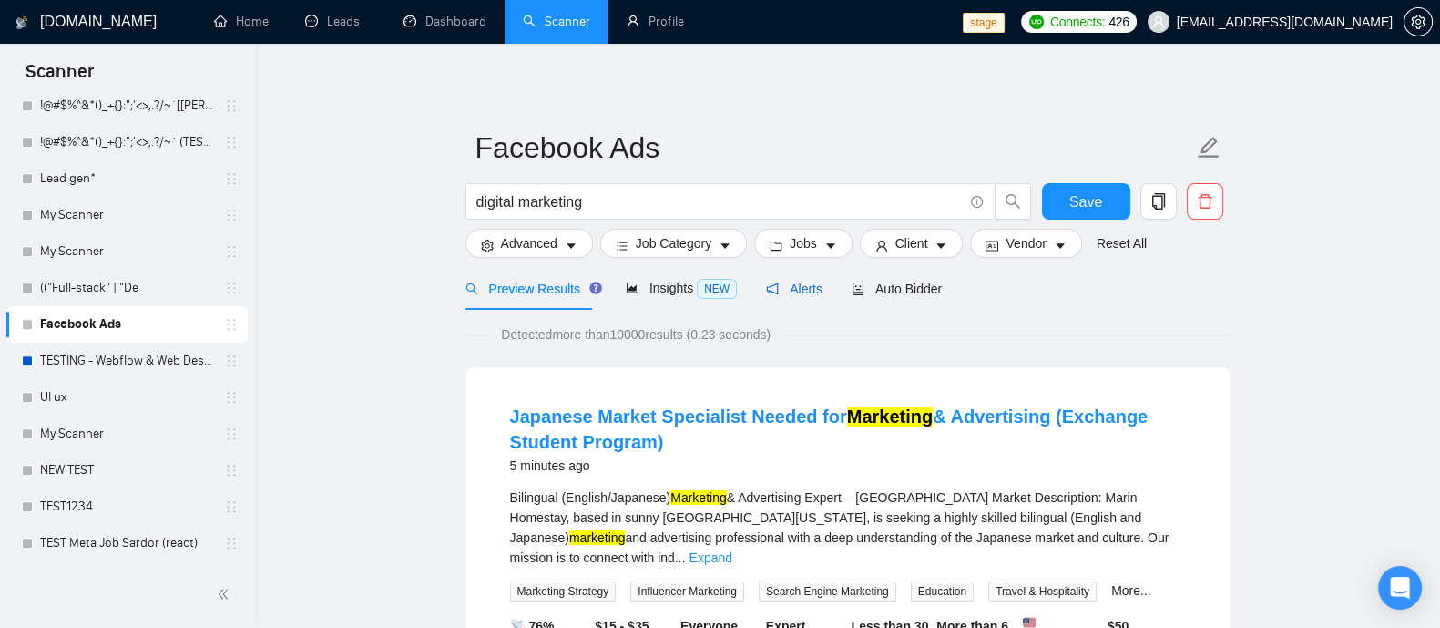
click at [791, 283] on span "Alerts" at bounding box center [794, 288] width 56 height 15
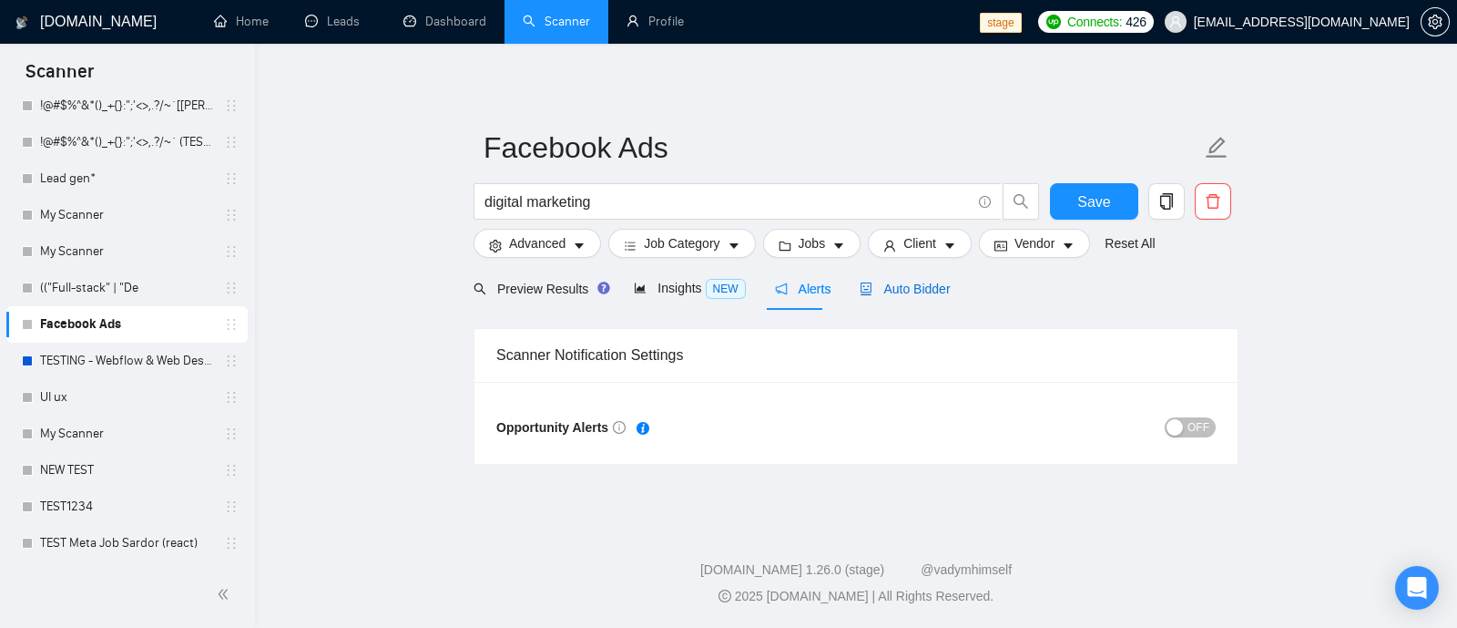
click at [894, 286] on span "Auto Bidder" at bounding box center [905, 288] width 90 height 15
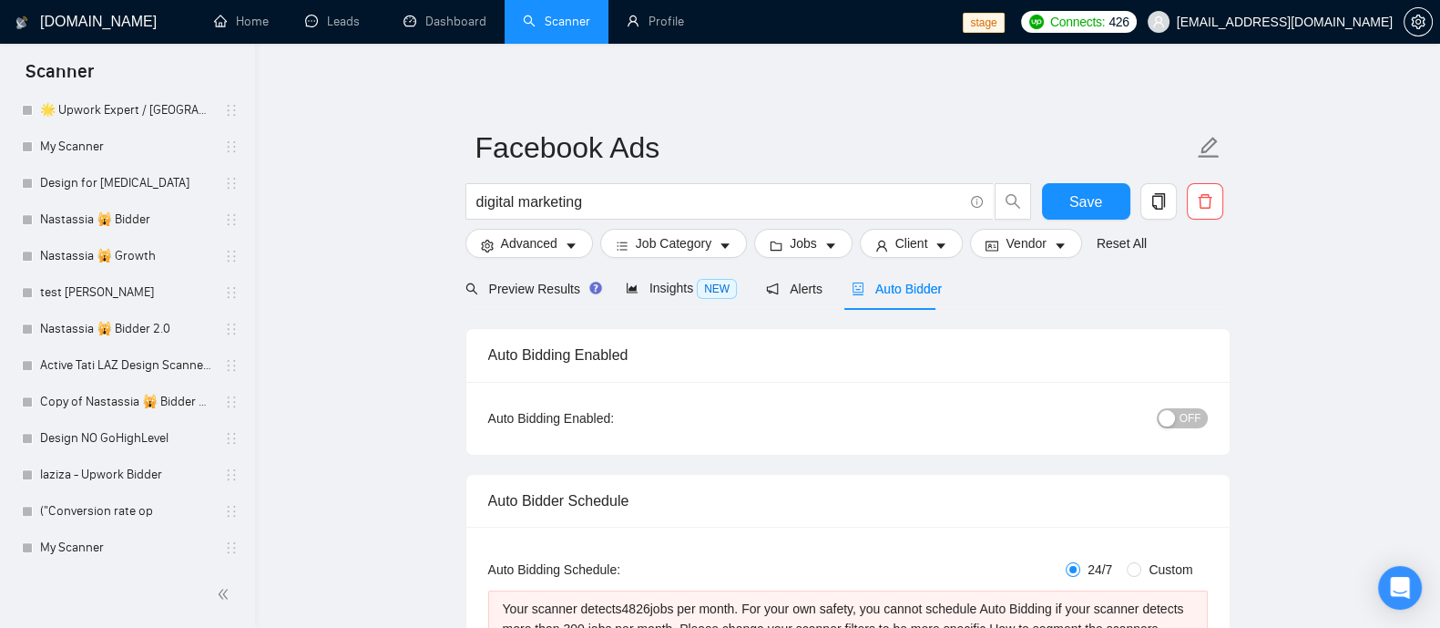
scroll to position [966, 0]
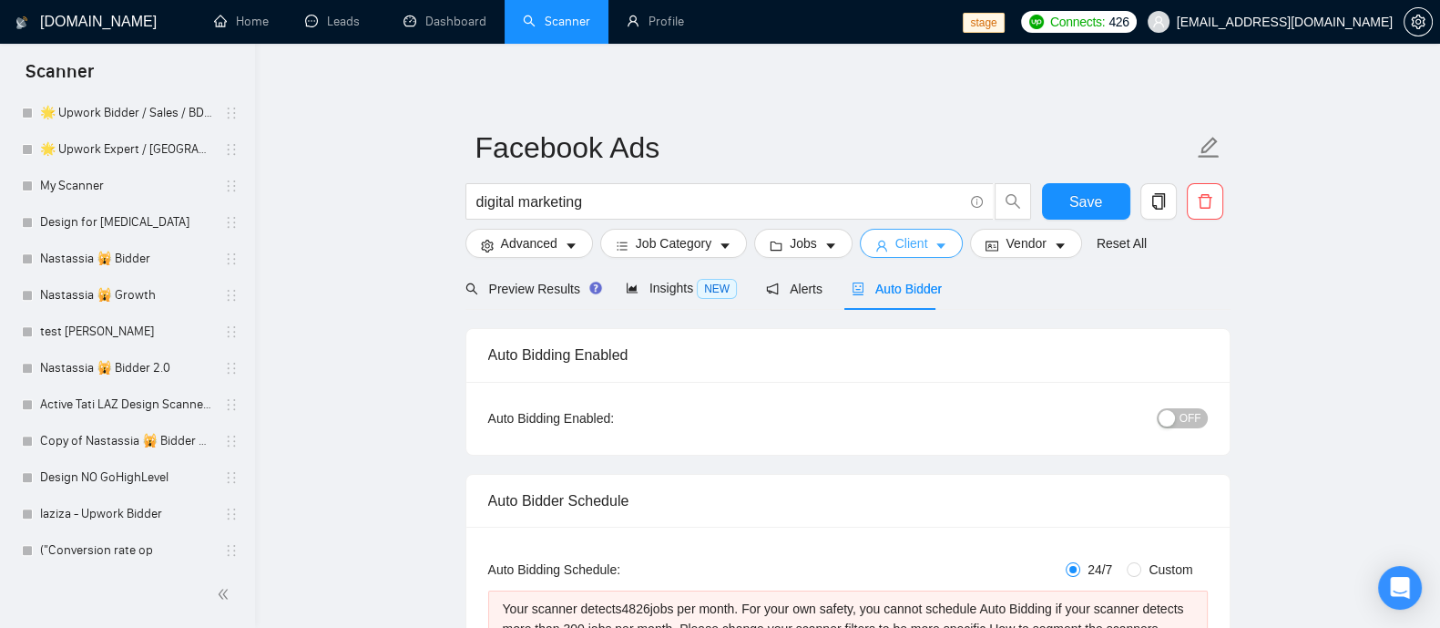
click at [938, 250] on icon "caret-down" at bounding box center [940, 246] width 13 height 13
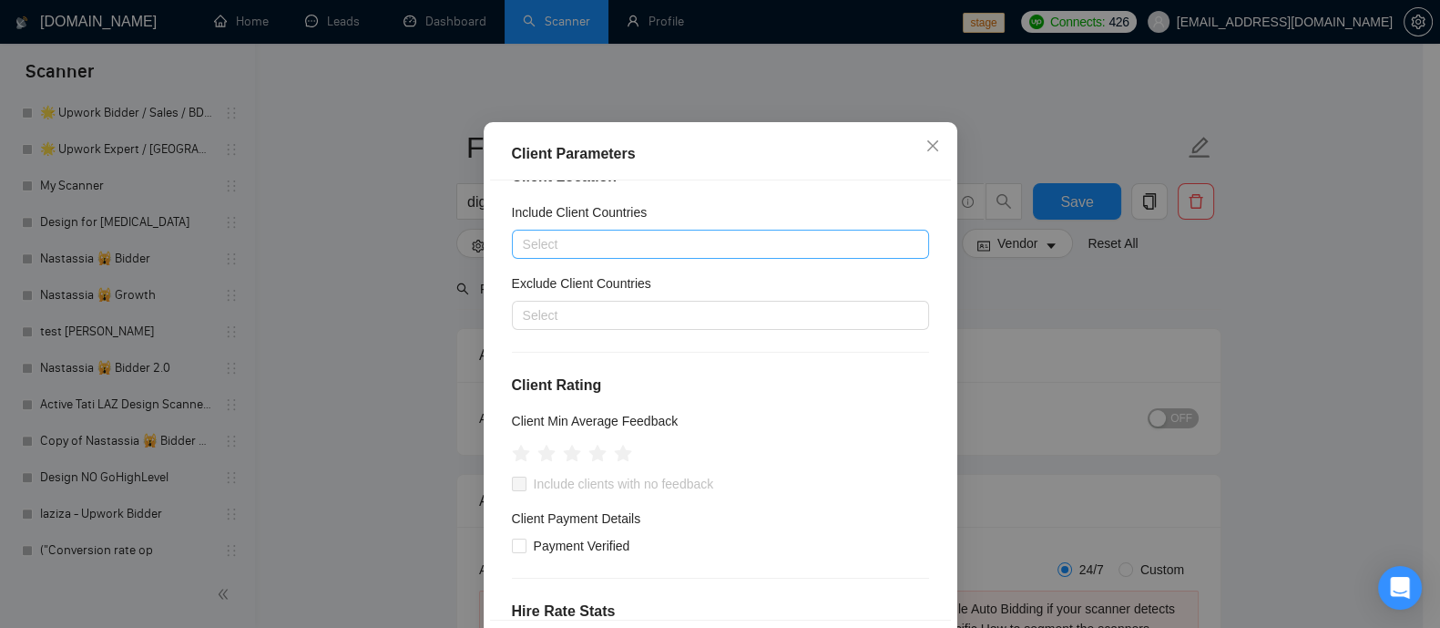
scroll to position [0, 0]
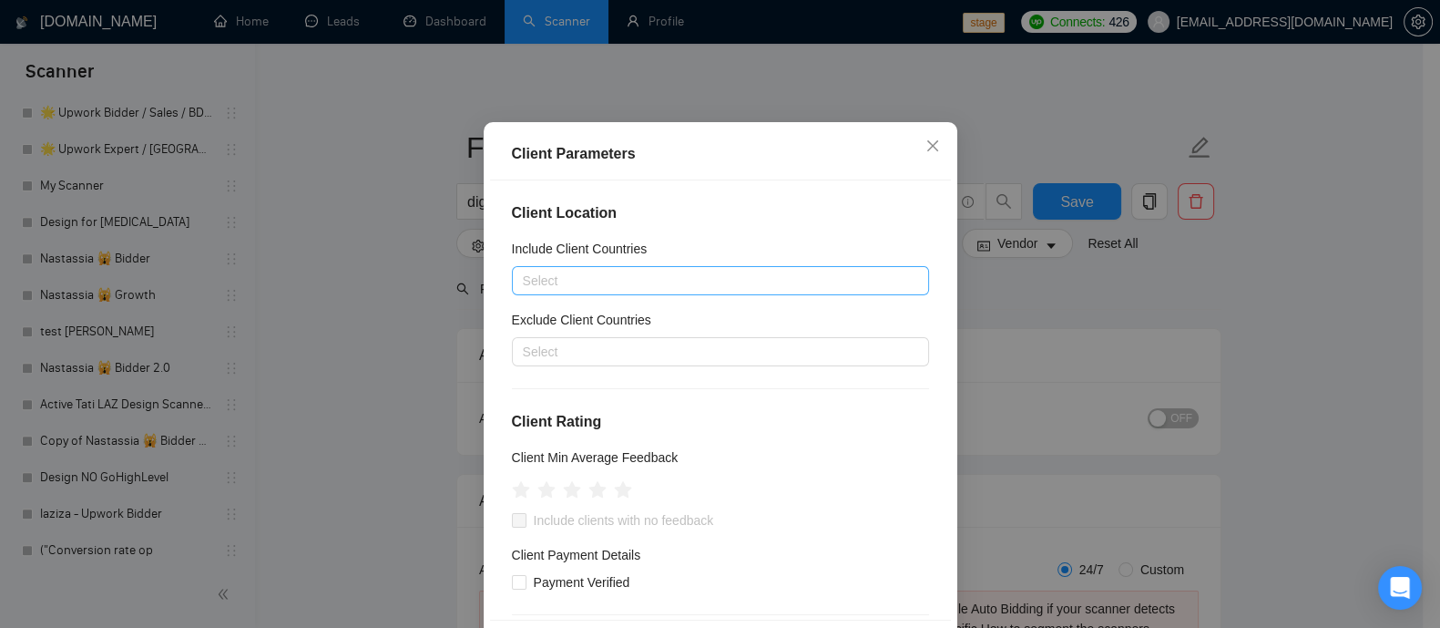
click at [659, 291] on div at bounding box center [711, 281] width 390 height 22
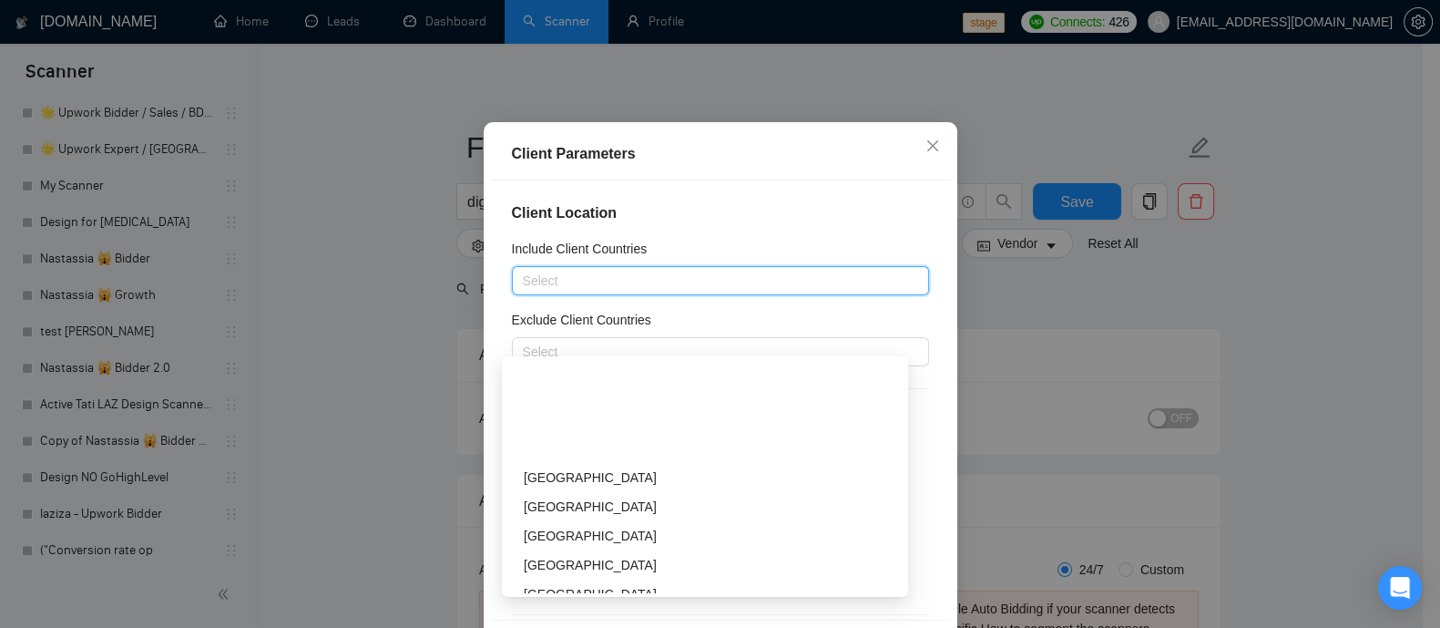
scroll to position [1935, 0]
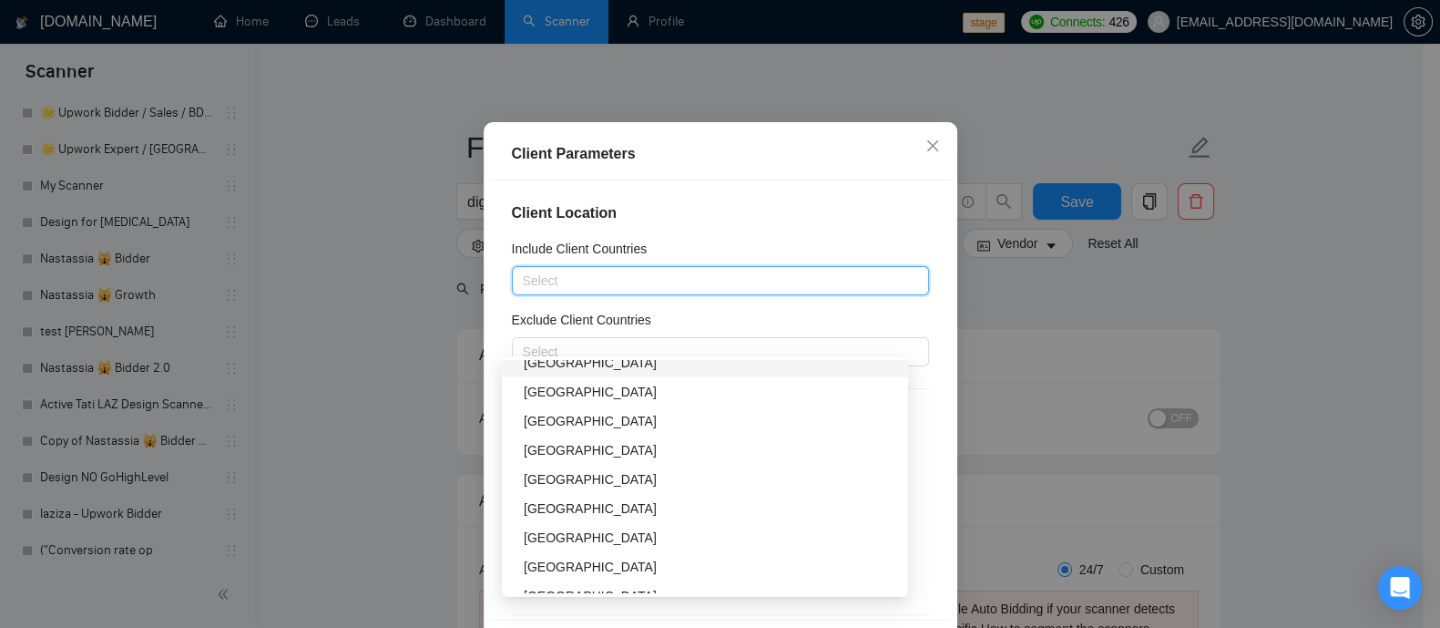
click at [889, 224] on h4 "Client Location" at bounding box center [720, 213] width 417 height 22
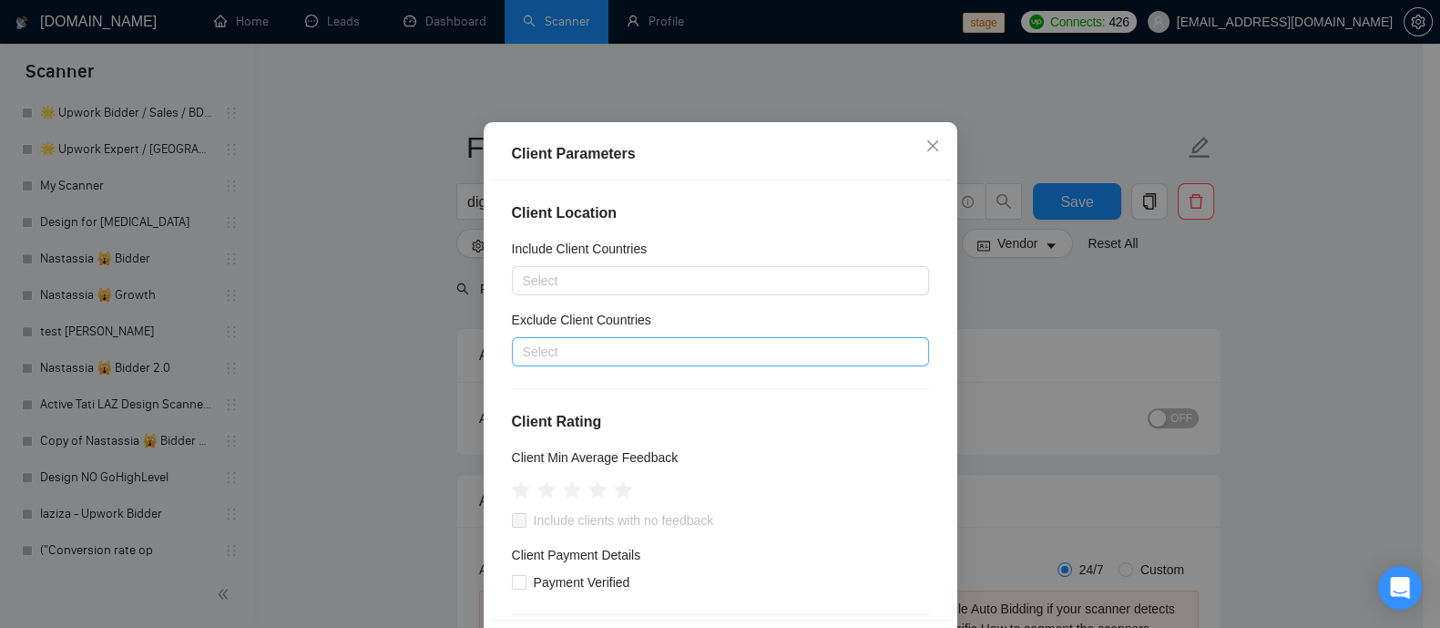
click at [652, 366] on div "Select" at bounding box center [720, 351] width 417 height 29
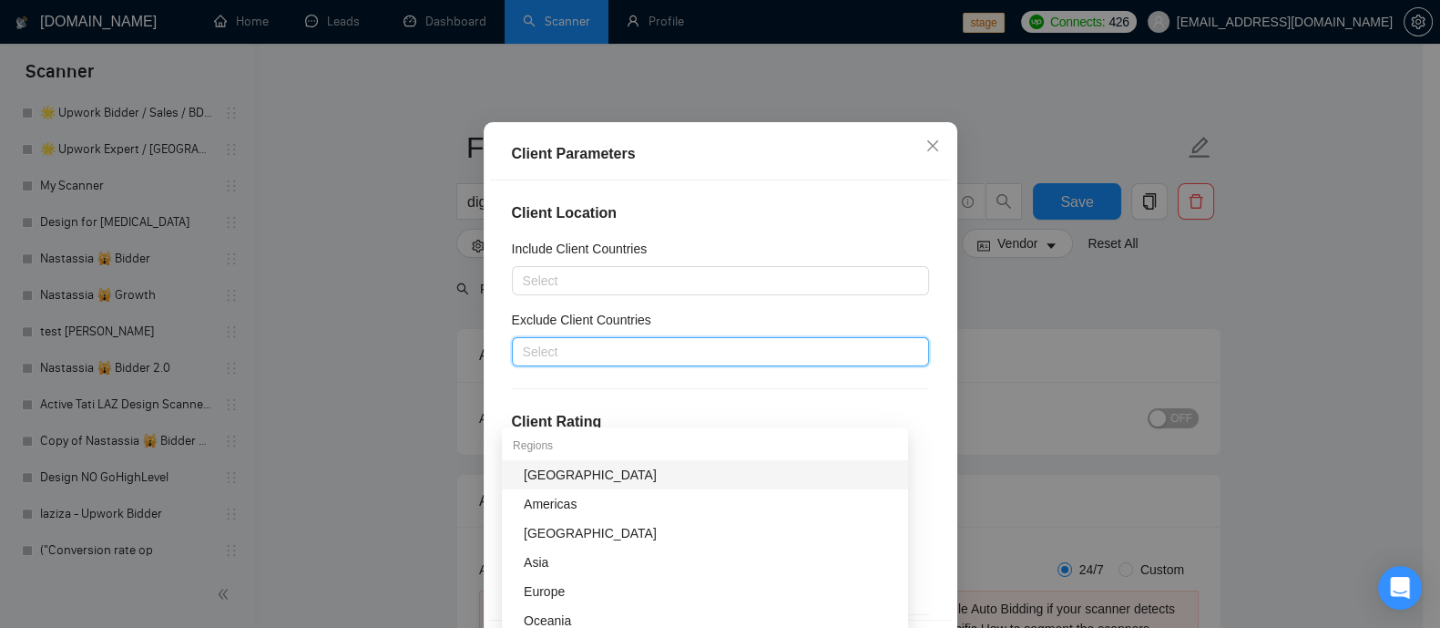
click at [927, 347] on div "Client Location Include Client Countries Select Exclude Client Countries Select…" at bounding box center [720, 399] width 461 height 439
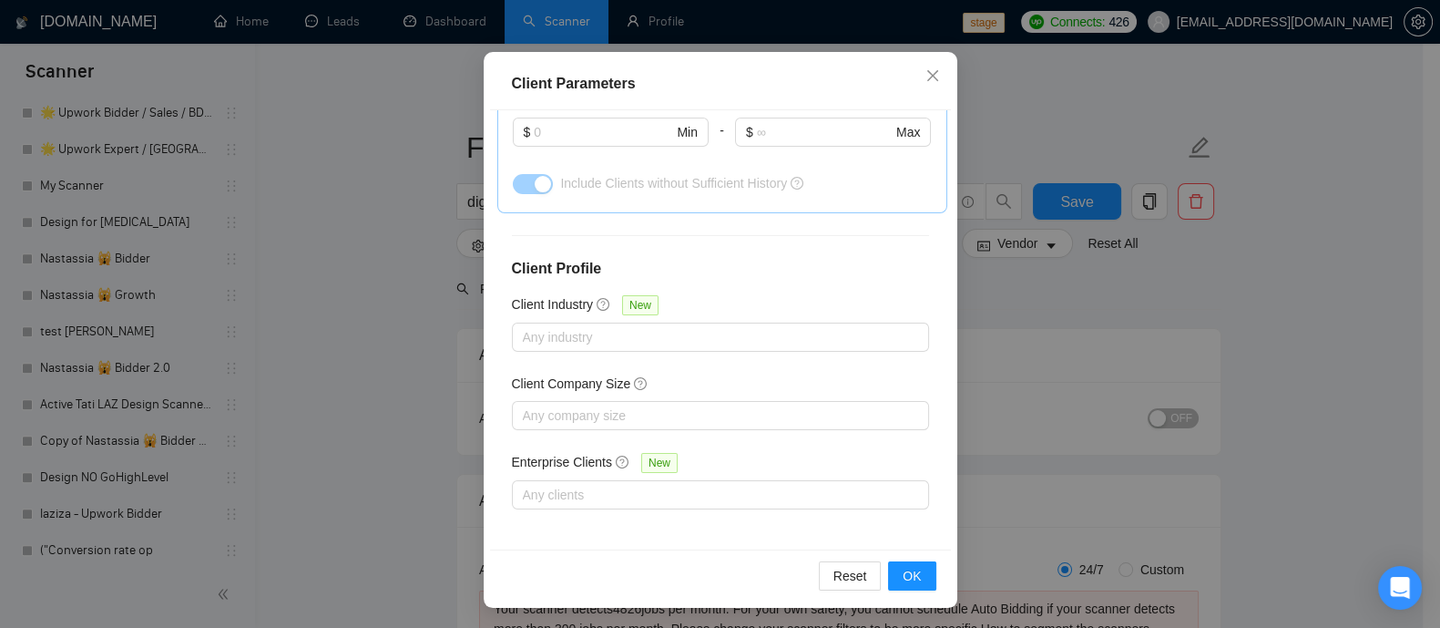
scroll to position [130, 0]
drag, startPoint x: 506, startPoint y: 79, endPoint x: 673, endPoint y: 83, distance: 166.7
click at [673, 83] on div "Client Parameters" at bounding box center [720, 83] width 417 height 22
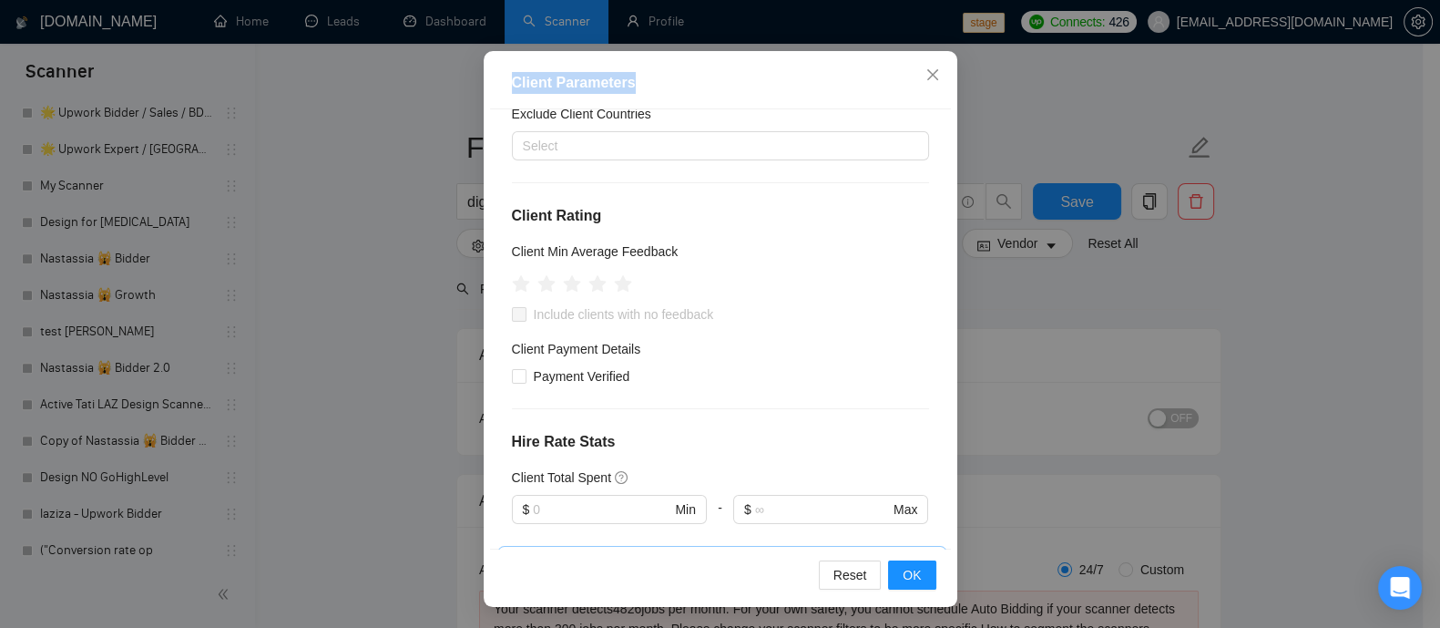
scroll to position [11, 0]
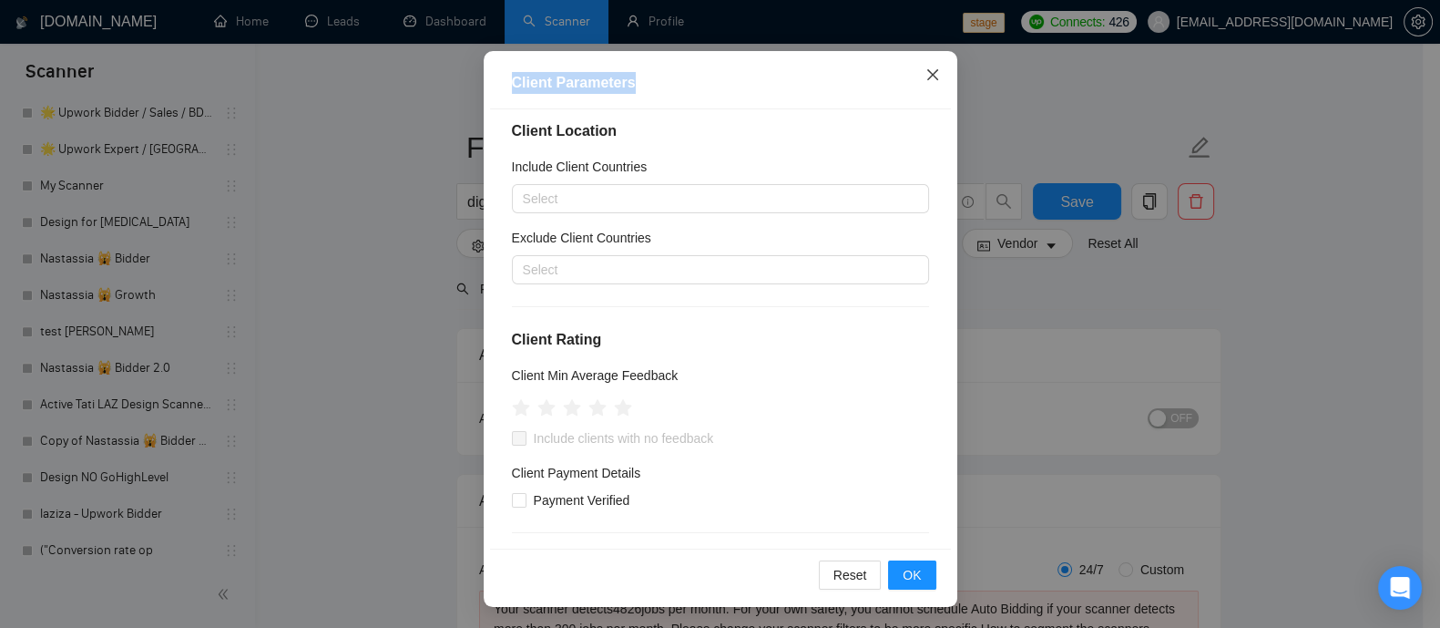
click at [925, 76] on icon "close" at bounding box center [932, 74] width 15 height 15
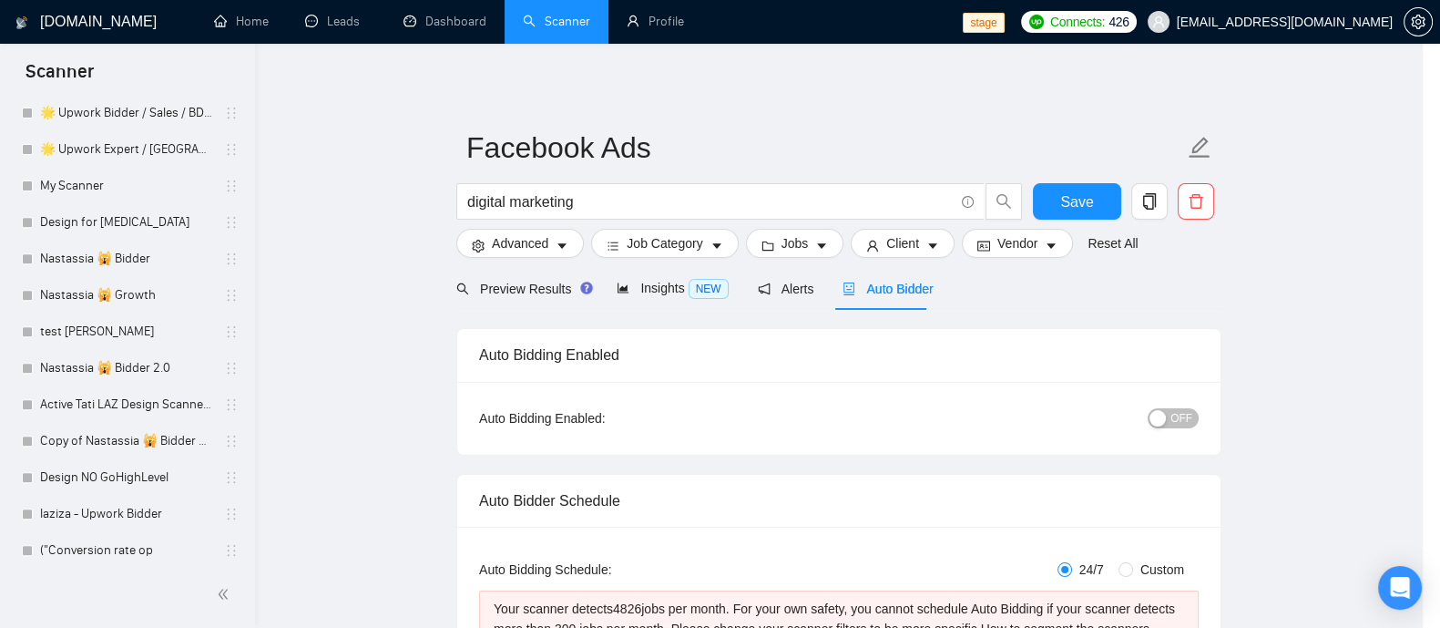
scroll to position [59, 0]
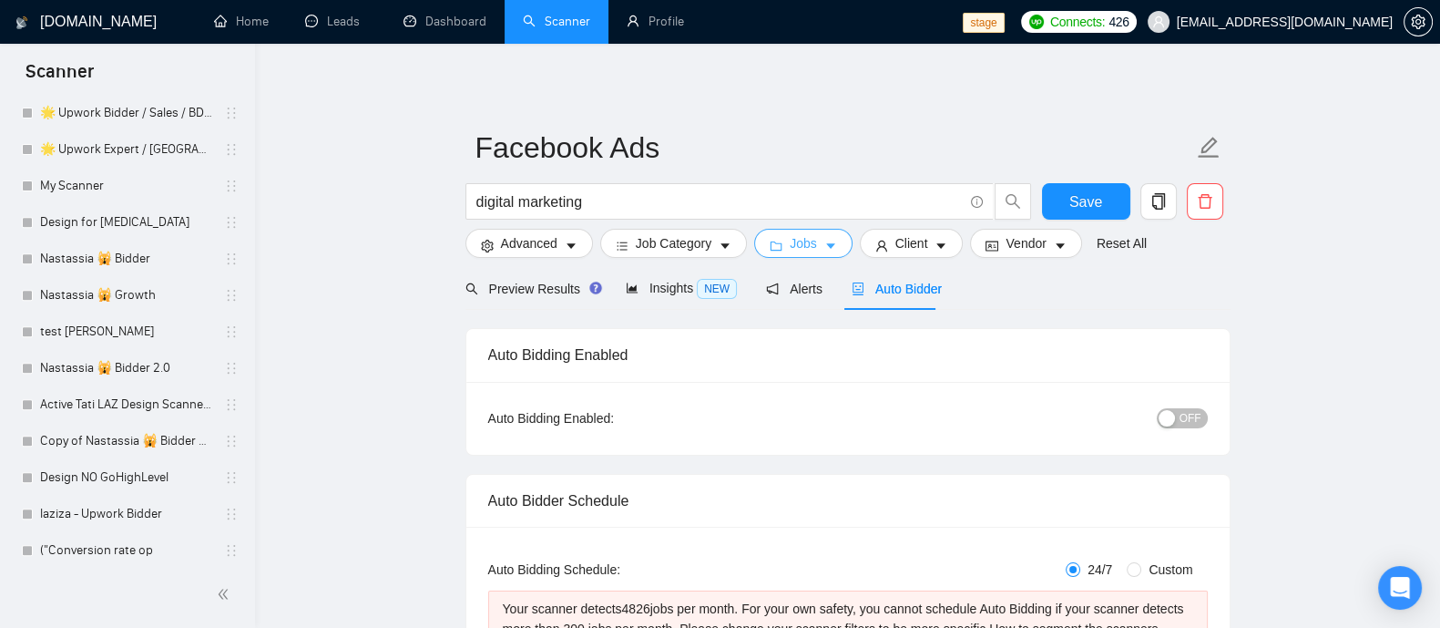
click at [771, 242] on icon "folder" at bounding box center [777, 245] width 12 height 9
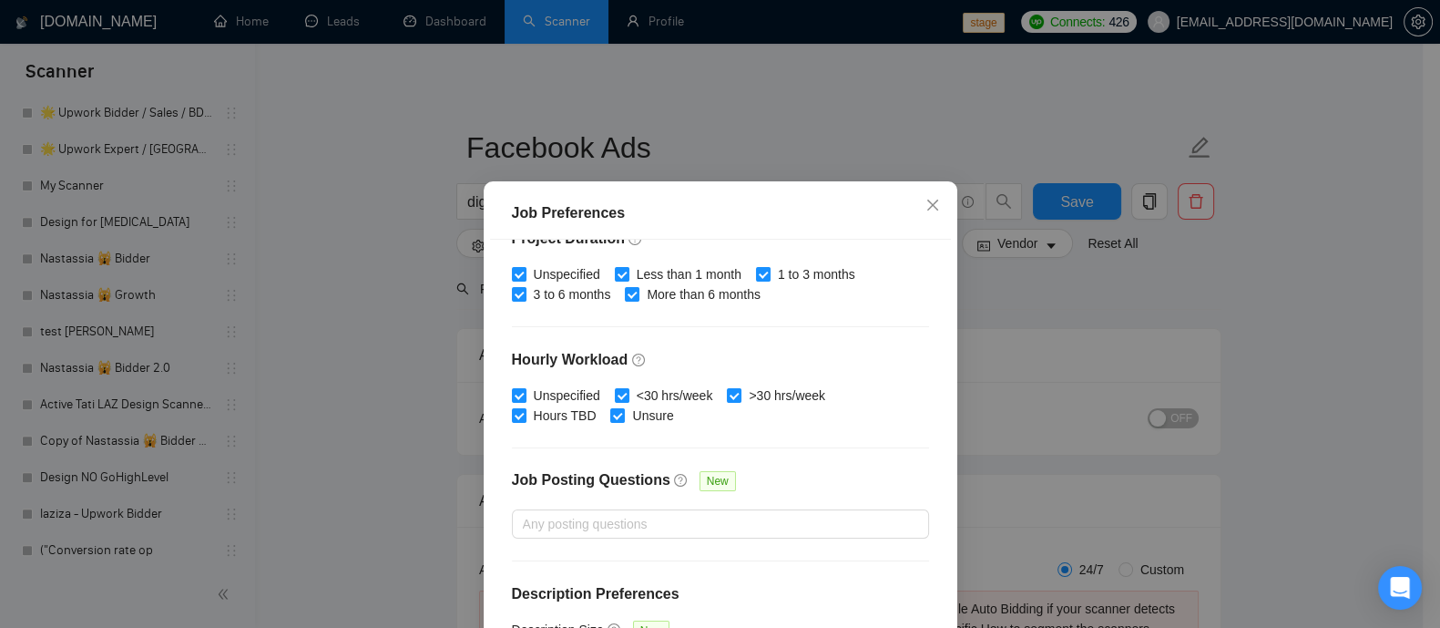
scroll to position [587, 0]
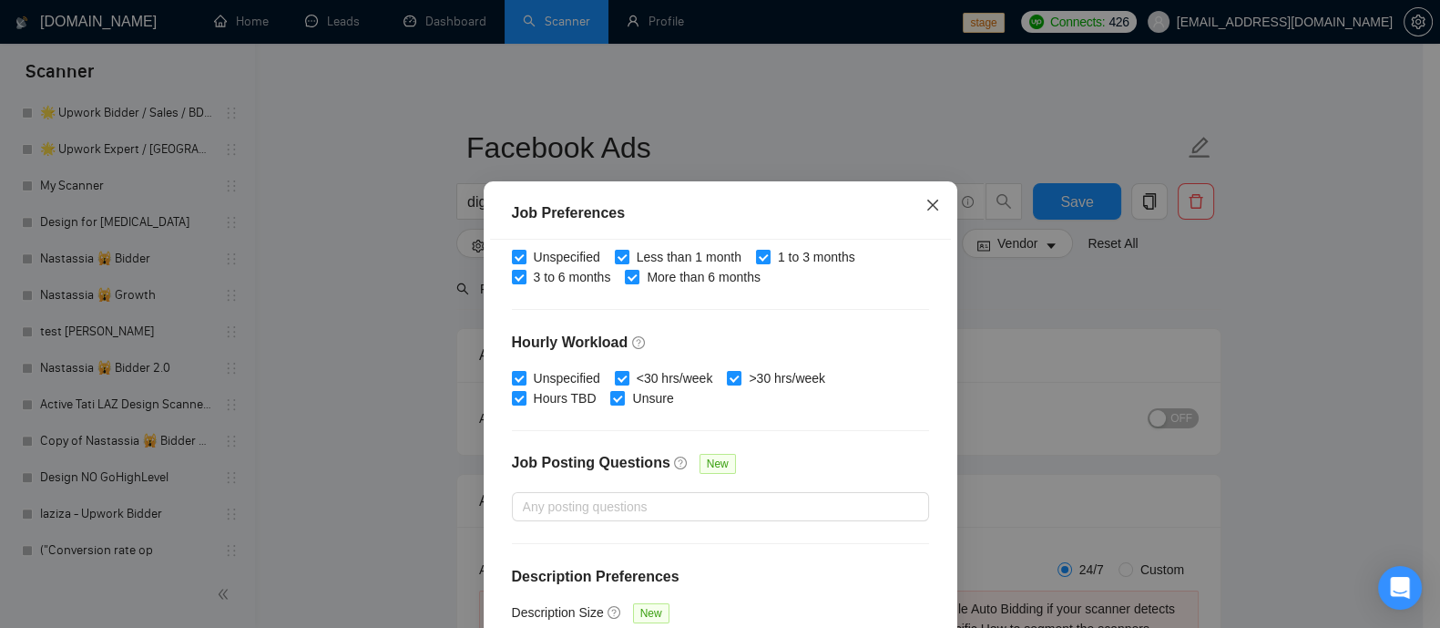
click at [926, 204] on icon "close" at bounding box center [931, 204] width 11 height 11
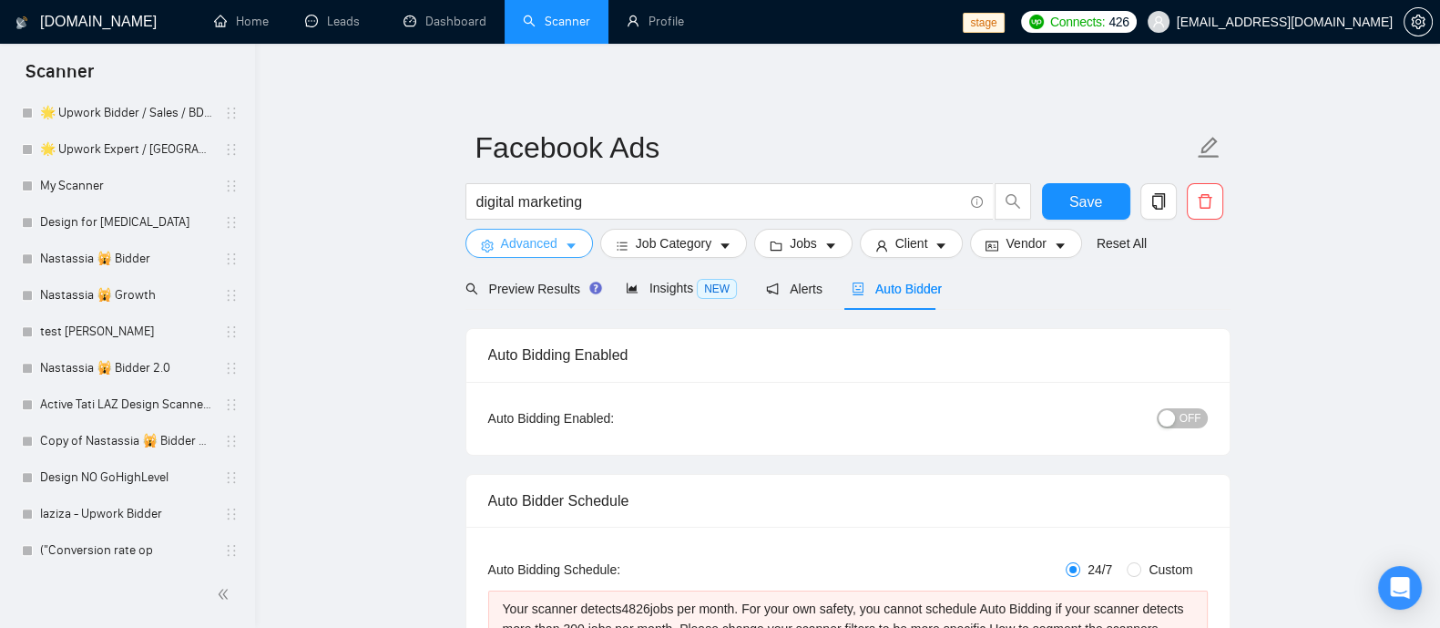
click at [526, 242] on span "Advanced" at bounding box center [529, 243] width 56 height 20
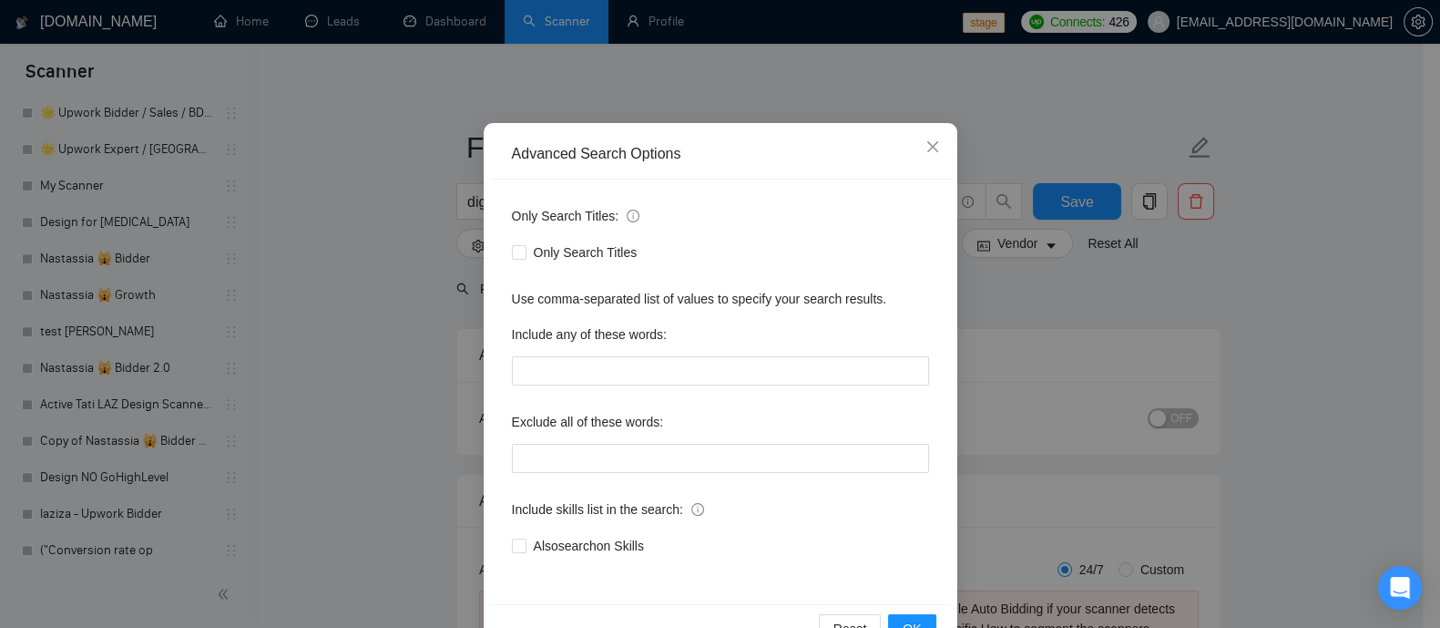
scroll to position [113, 0]
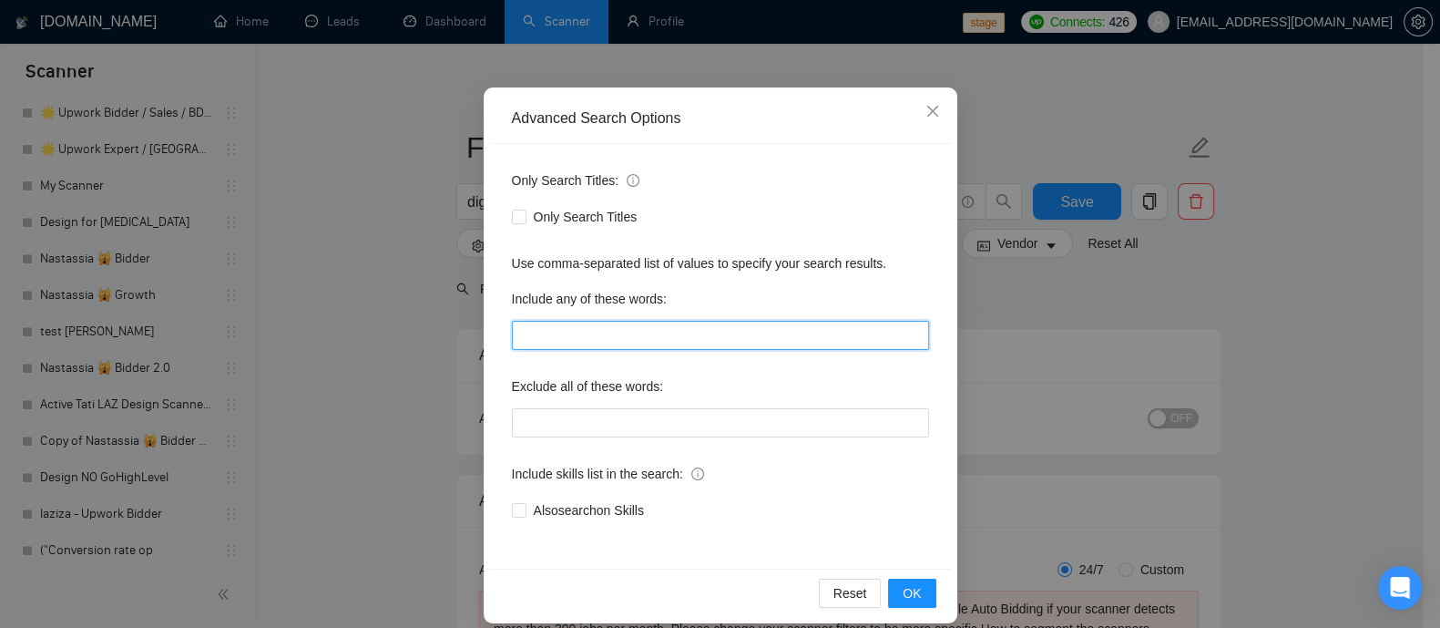
click at [629, 325] on input "text" at bounding box center [720, 335] width 417 height 29
click at [927, 109] on icon "close" at bounding box center [932, 111] width 15 height 15
